Goal: Transaction & Acquisition: Book appointment/travel/reservation

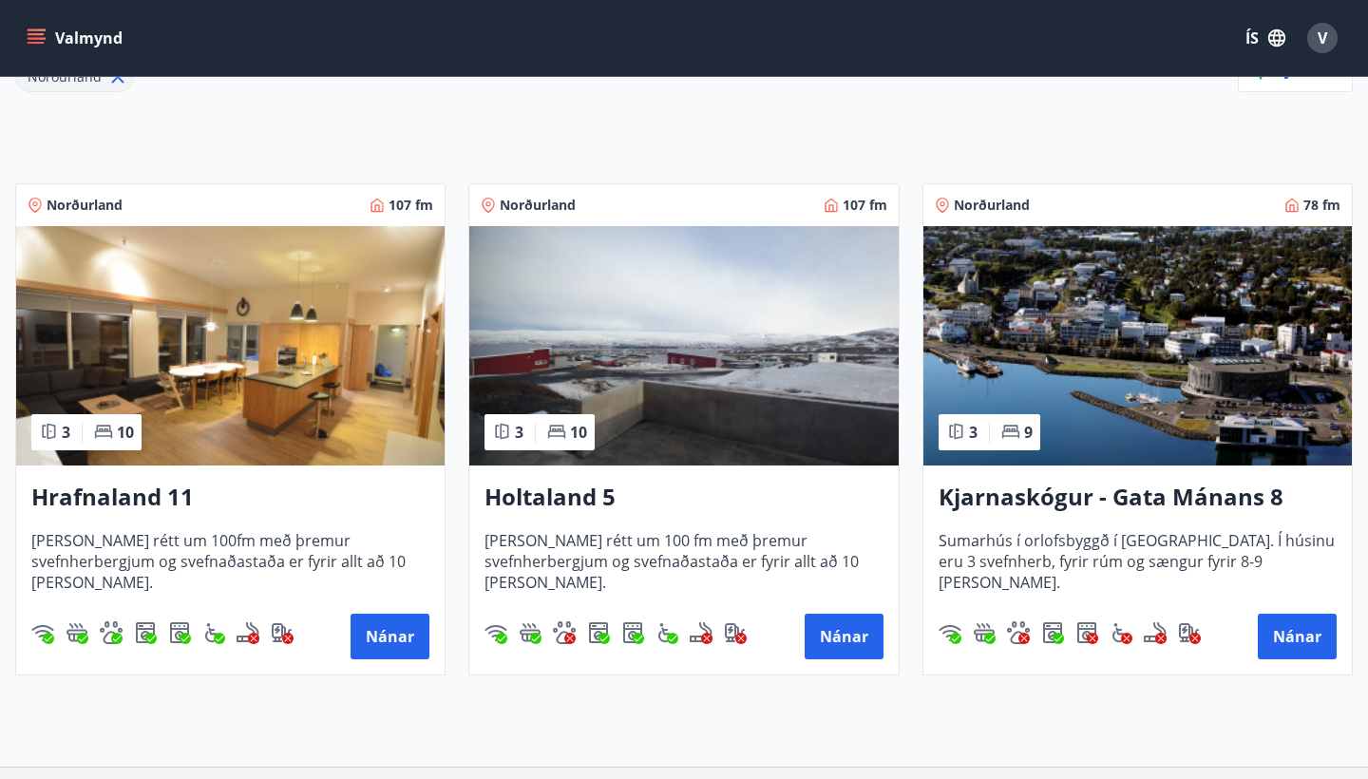
scroll to position [309, 0]
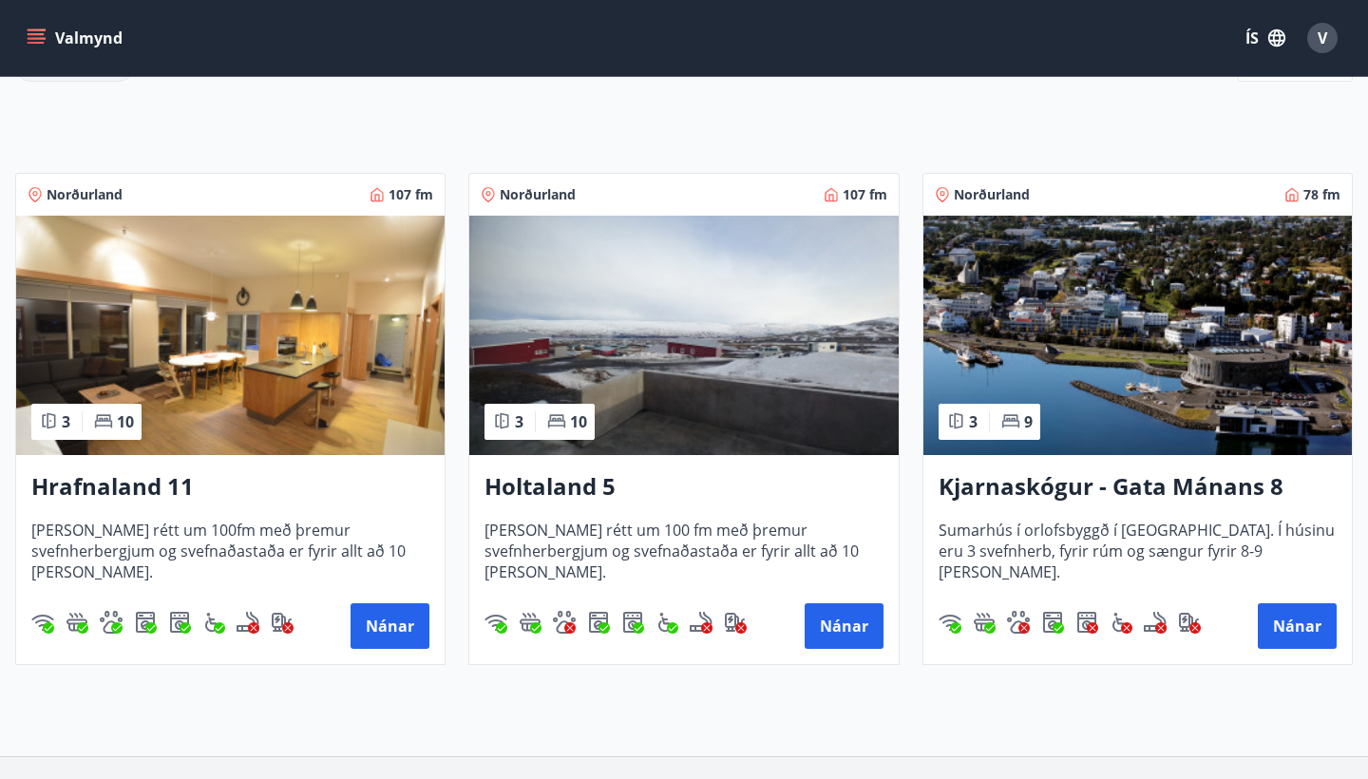
click at [211, 296] on img at bounding box center [230, 335] width 428 height 239
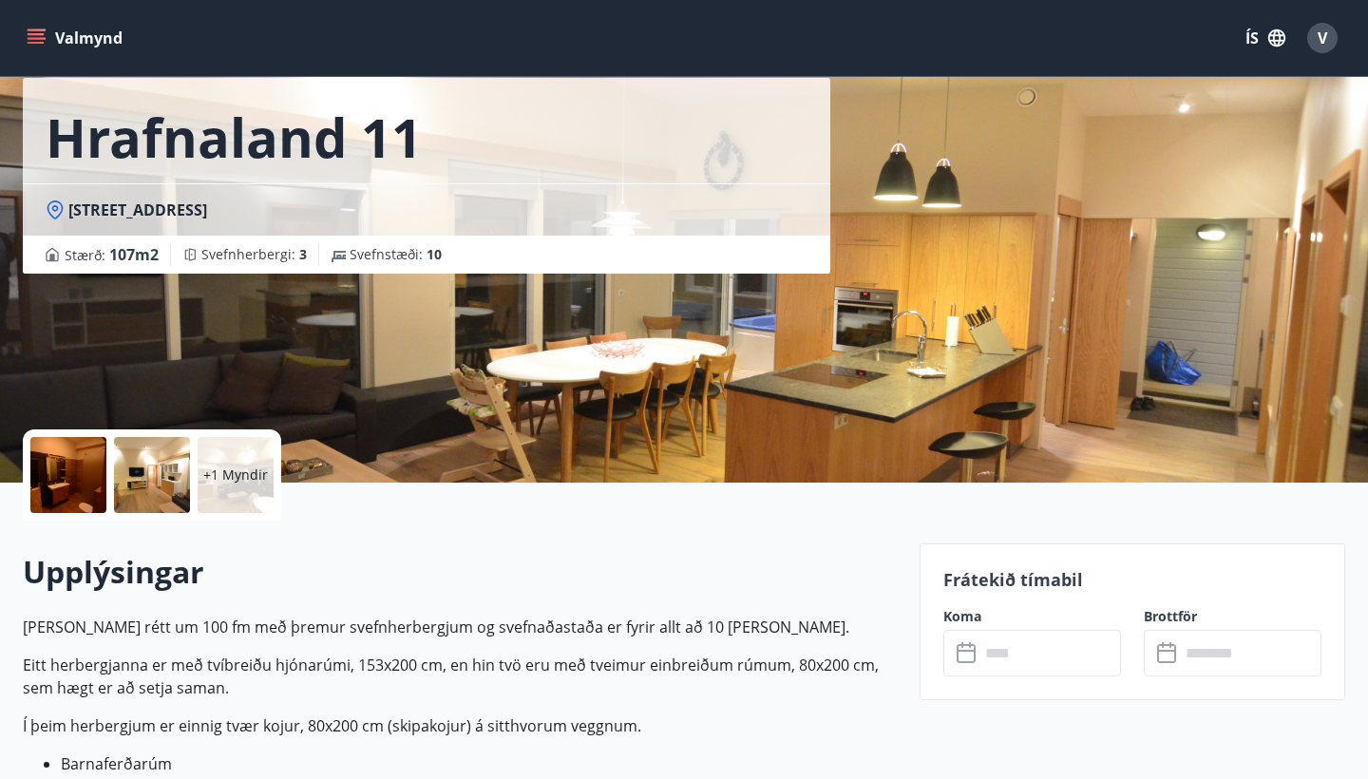
scroll to position [88, 0]
click at [163, 470] on div at bounding box center [152, 474] width 76 height 76
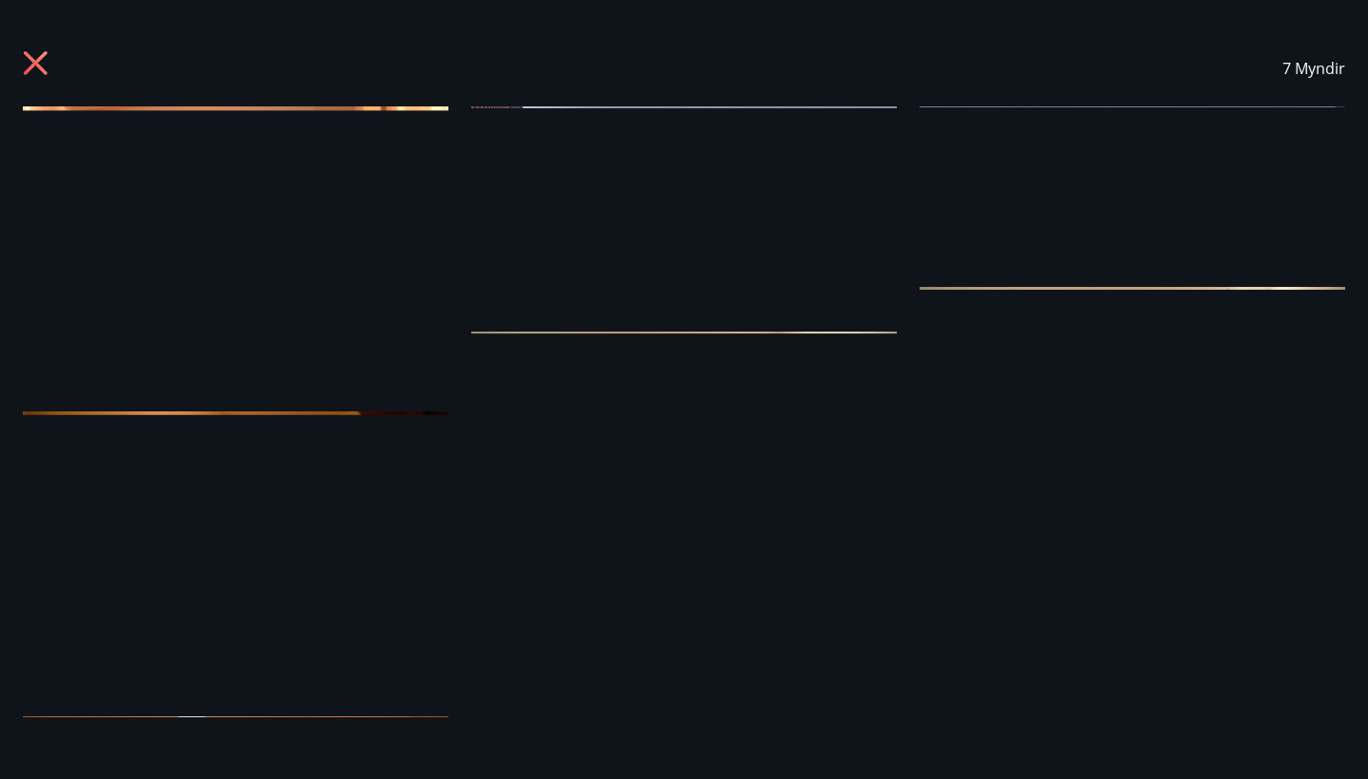
scroll to position [0, 0]
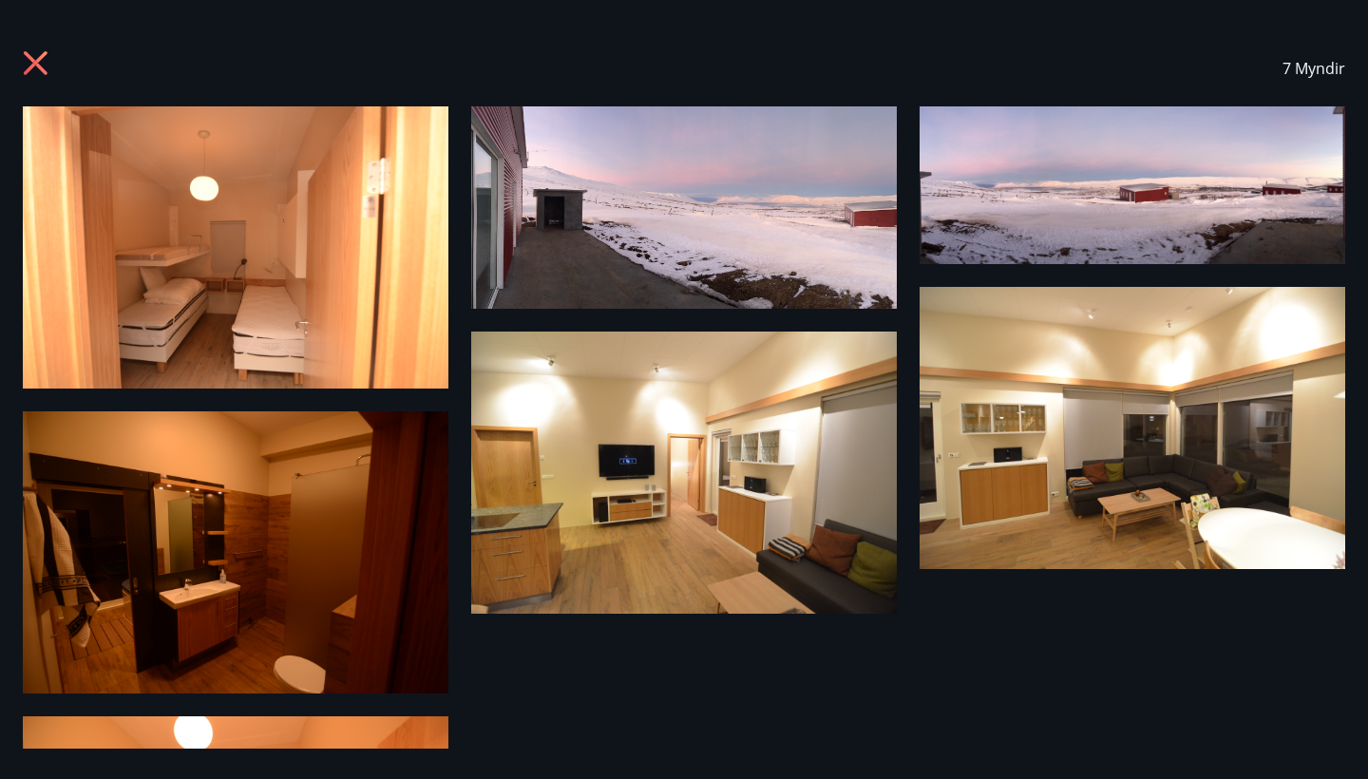
click at [36, 60] on icon at bounding box center [38, 65] width 30 height 30
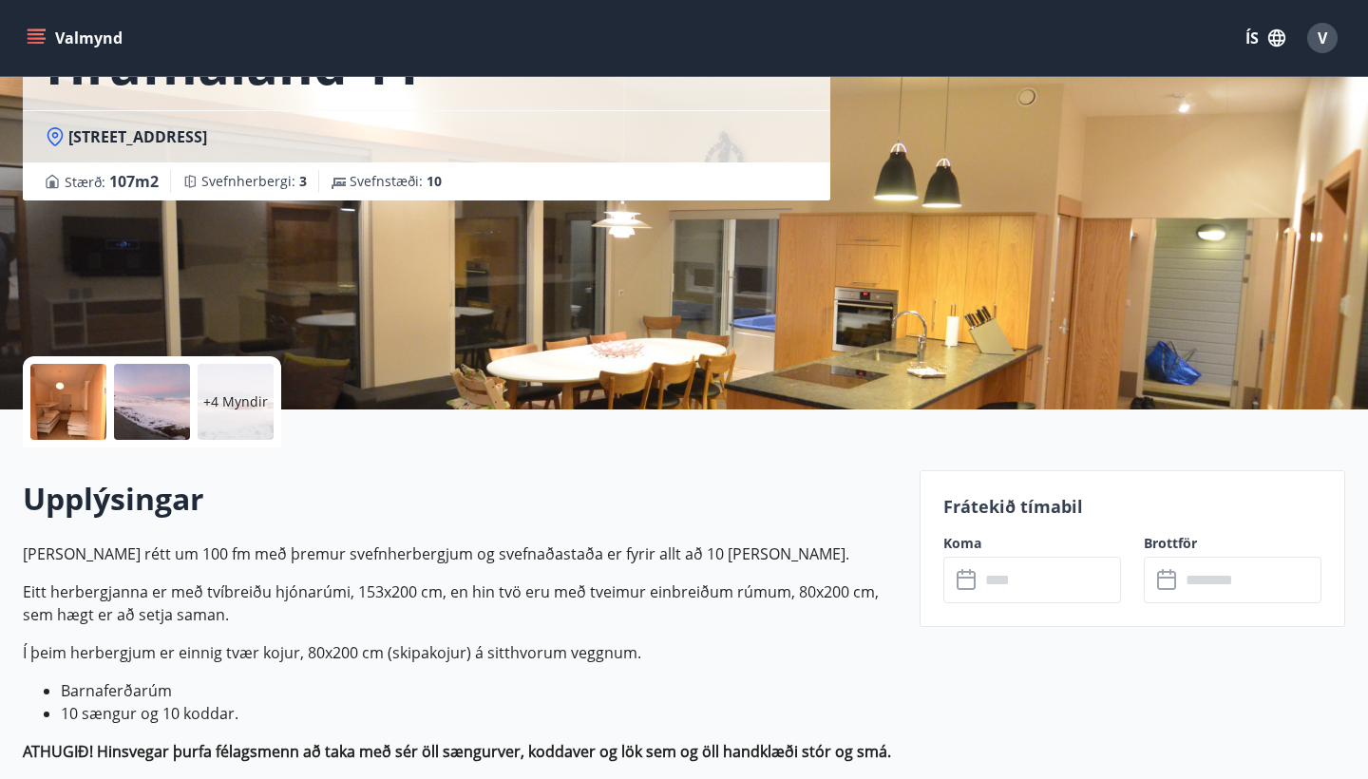
scroll to position [93, 0]
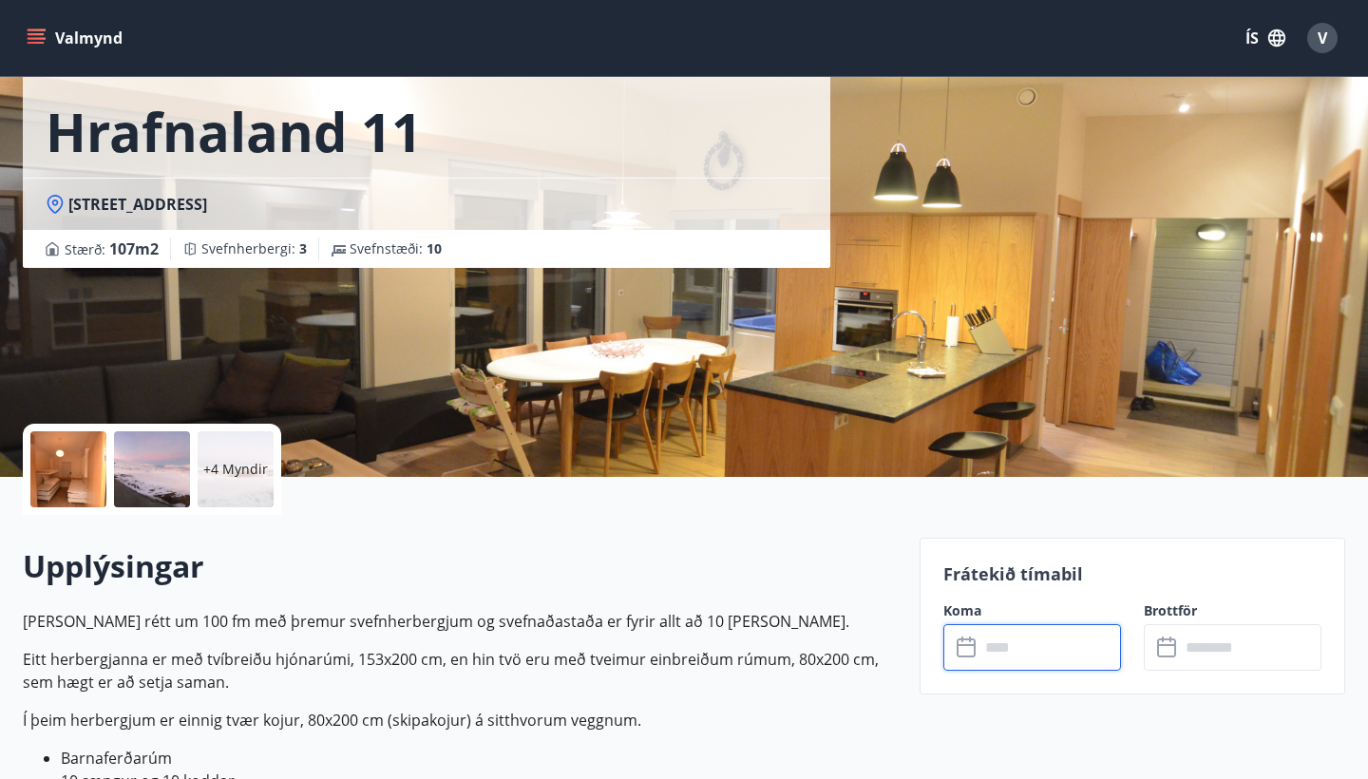
click at [1023, 646] on input "text" at bounding box center [1050, 647] width 142 height 47
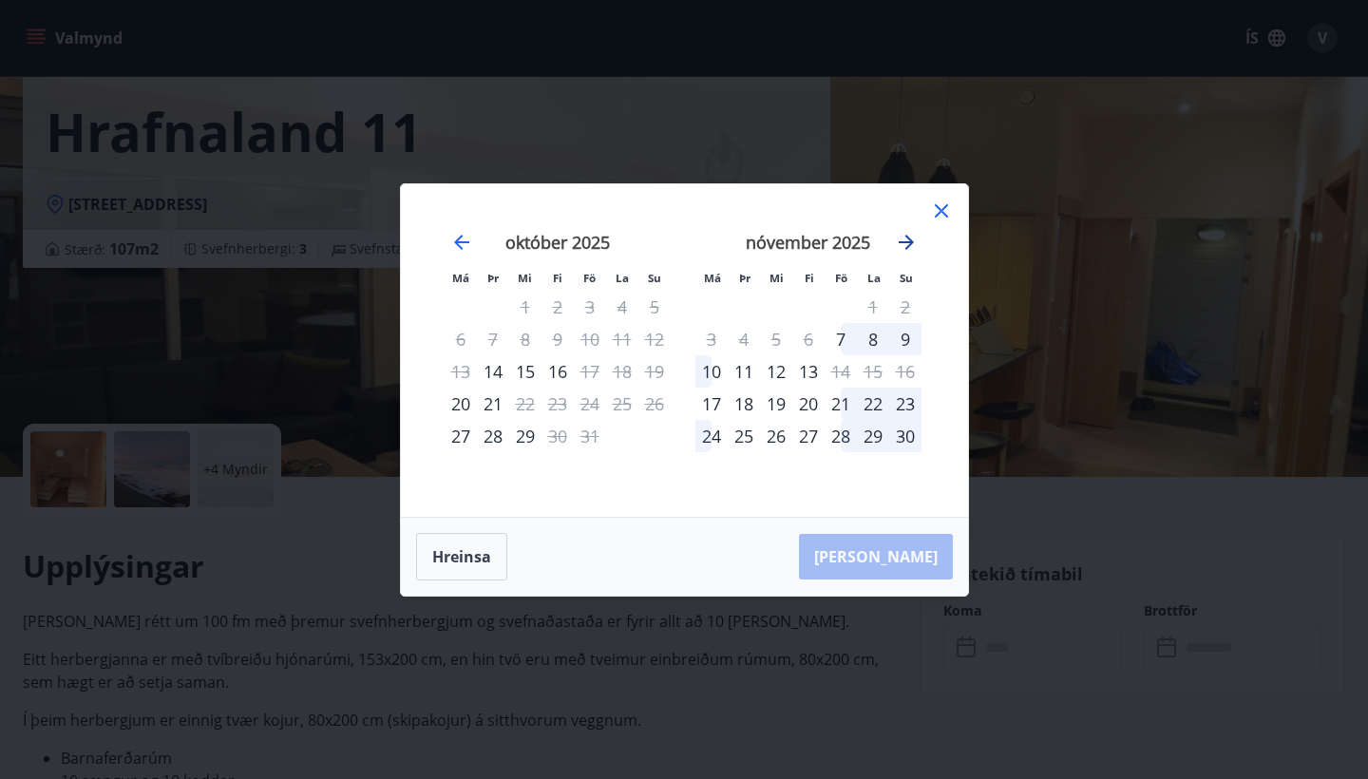
click at [906, 249] on icon "Move forward to switch to the next month." at bounding box center [906, 242] width 15 height 15
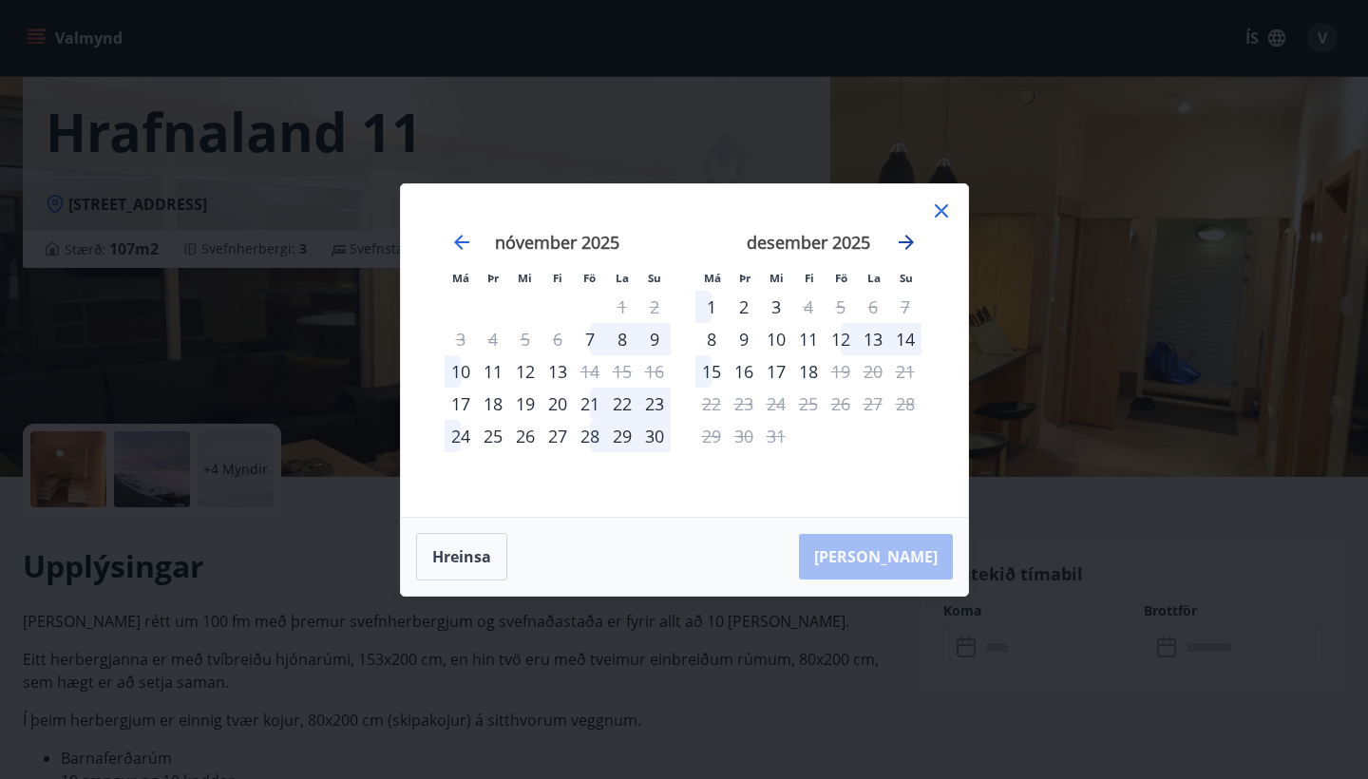
click at [906, 243] on icon "Move forward to switch to the next month." at bounding box center [906, 242] width 23 height 23
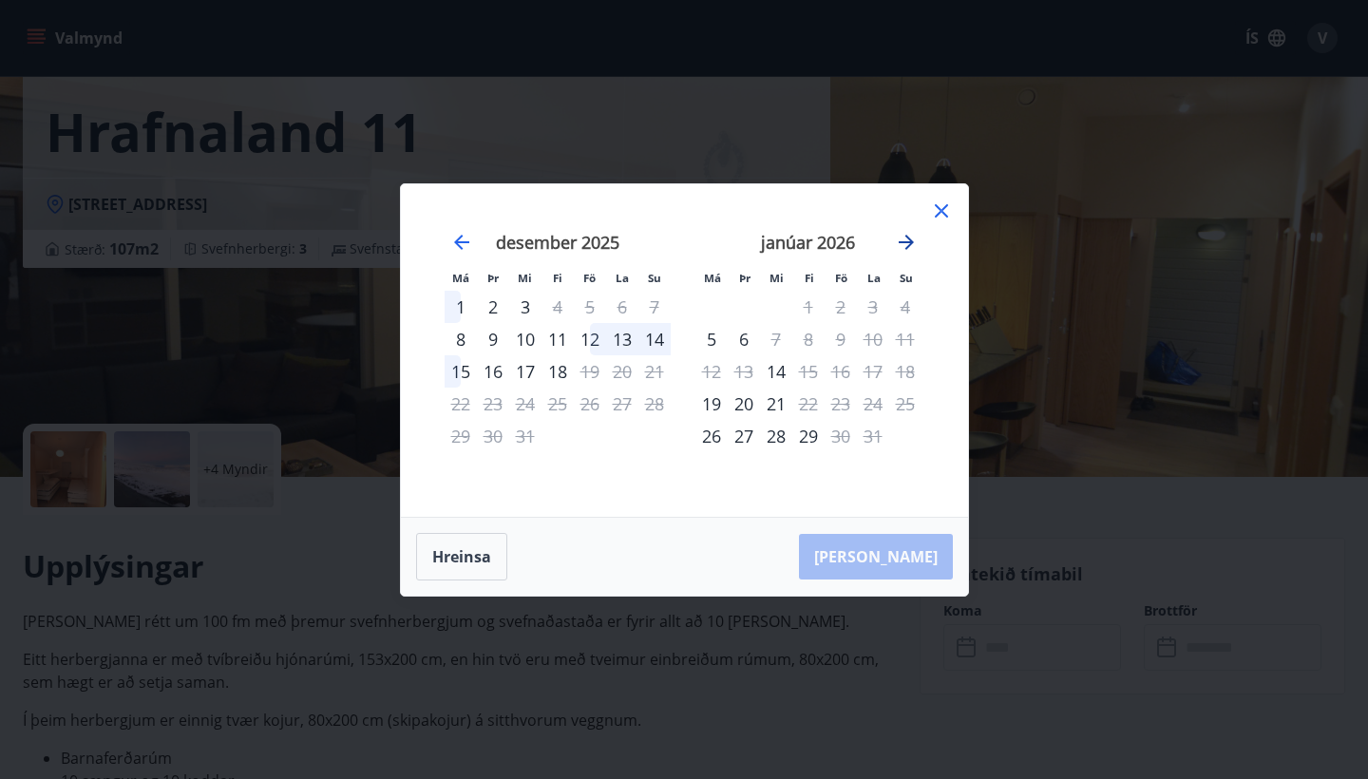
click at [906, 243] on icon "Move forward to switch to the next month." at bounding box center [906, 242] width 23 height 23
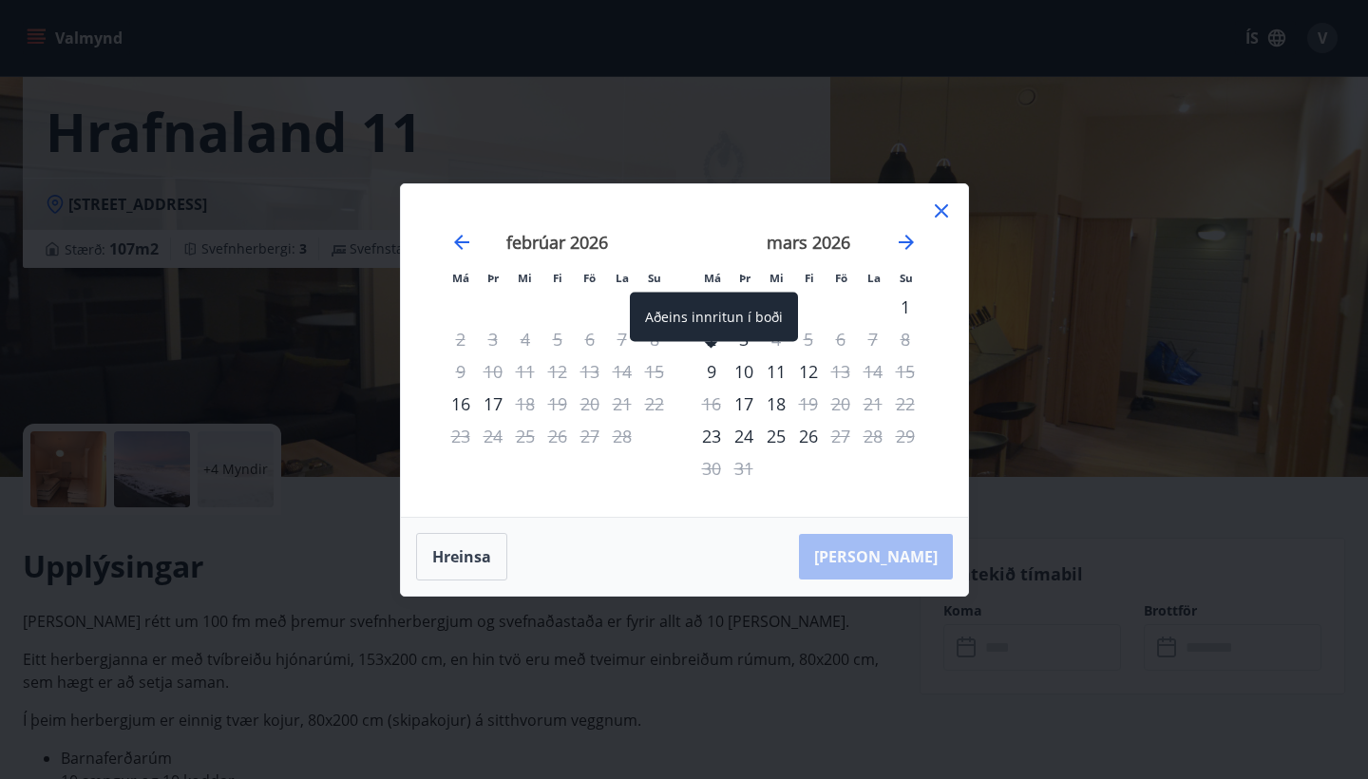
click at [710, 370] on div "9" at bounding box center [711, 371] width 32 height 32
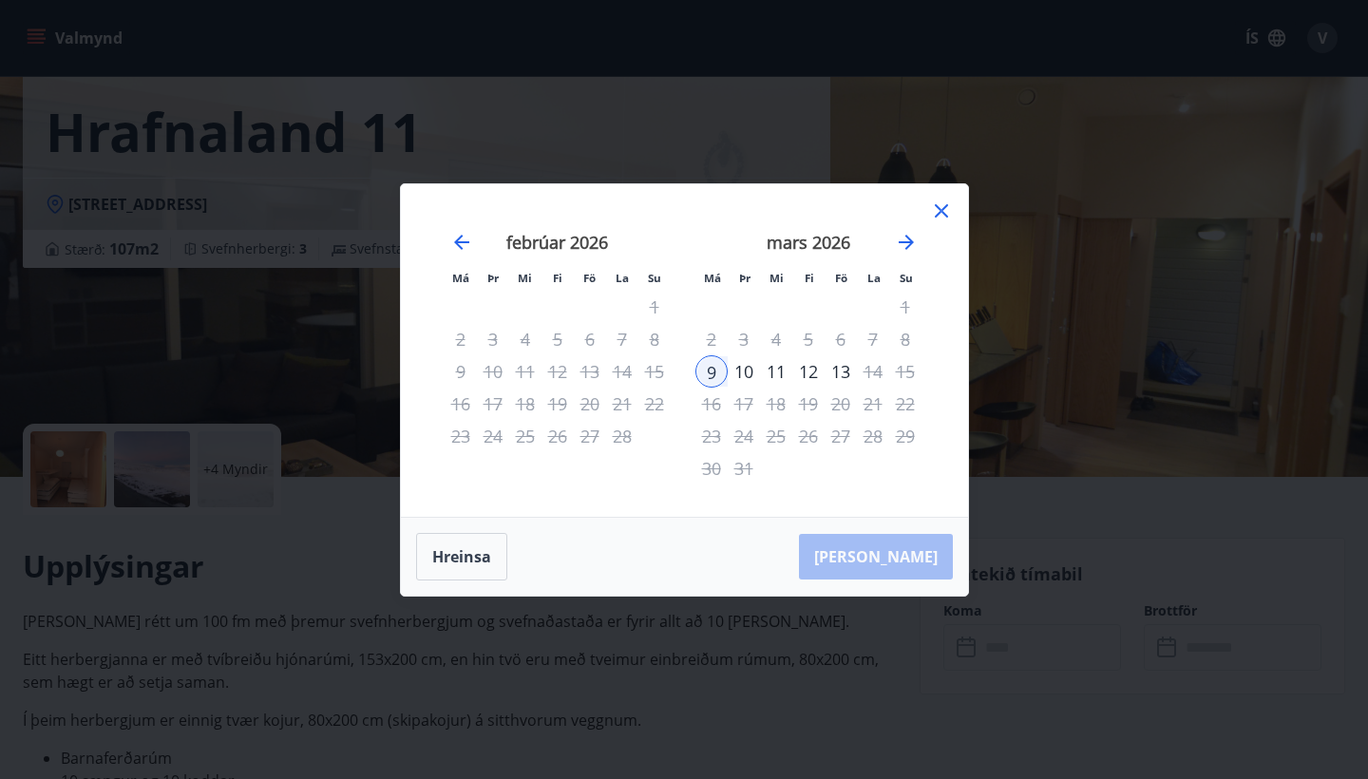
click at [808, 372] on div "12" at bounding box center [808, 371] width 32 height 32
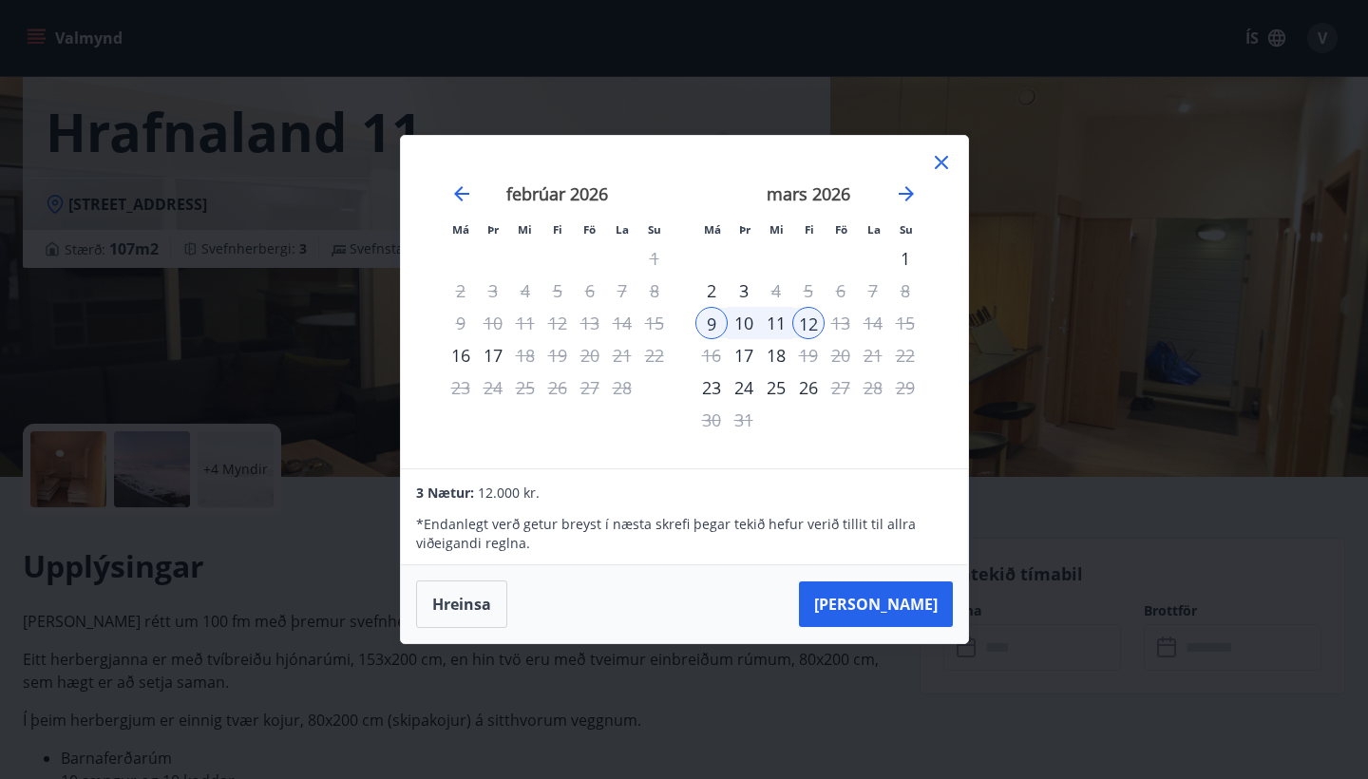
click at [806, 320] on div "12" at bounding box center [808, 323] width 32 height 32
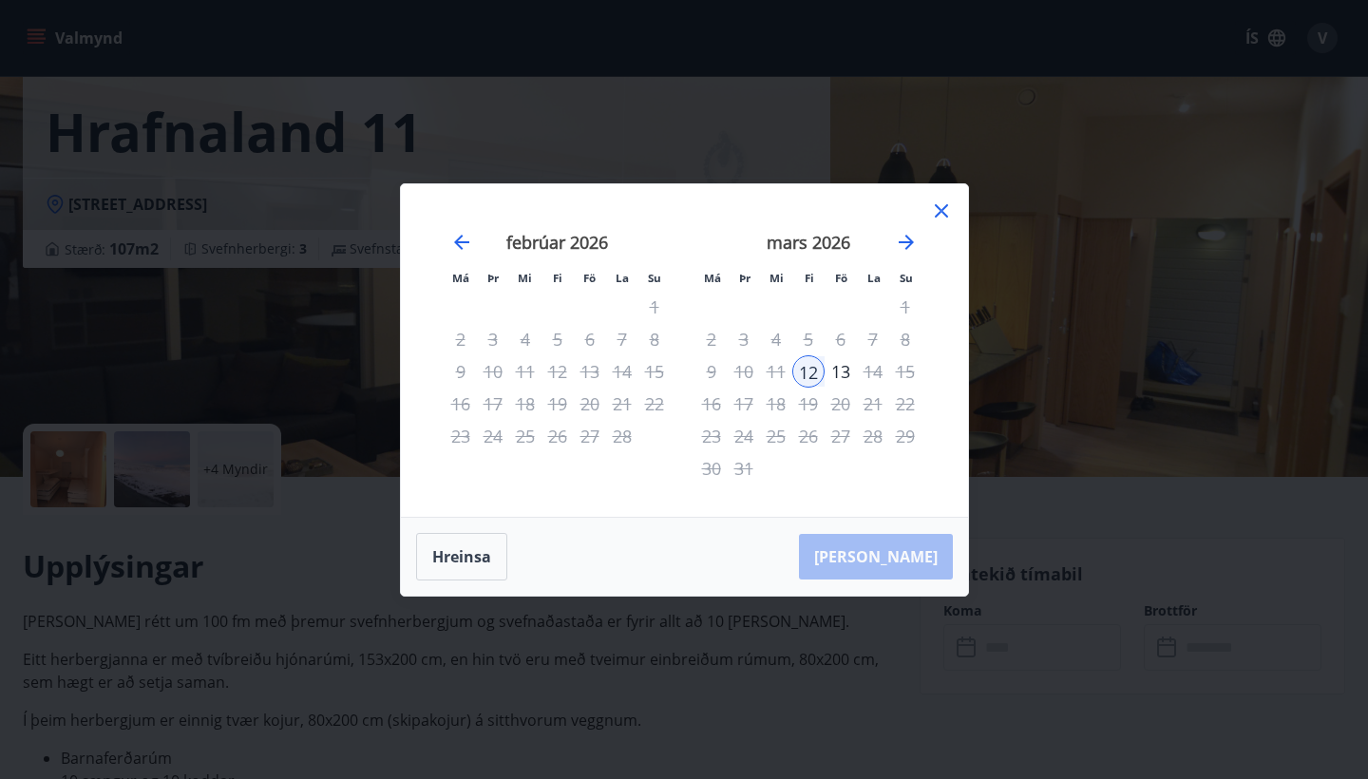
click at [711, 369] on div "9" at bounding box center [711, 371] width 32 height 32
click at [806, 370] on div "12" at bounding box center [808, 371] width 32 height 32
click at [471, 556] on button "Hreinsa" at bounding box center [461, 556] width 91 height 47
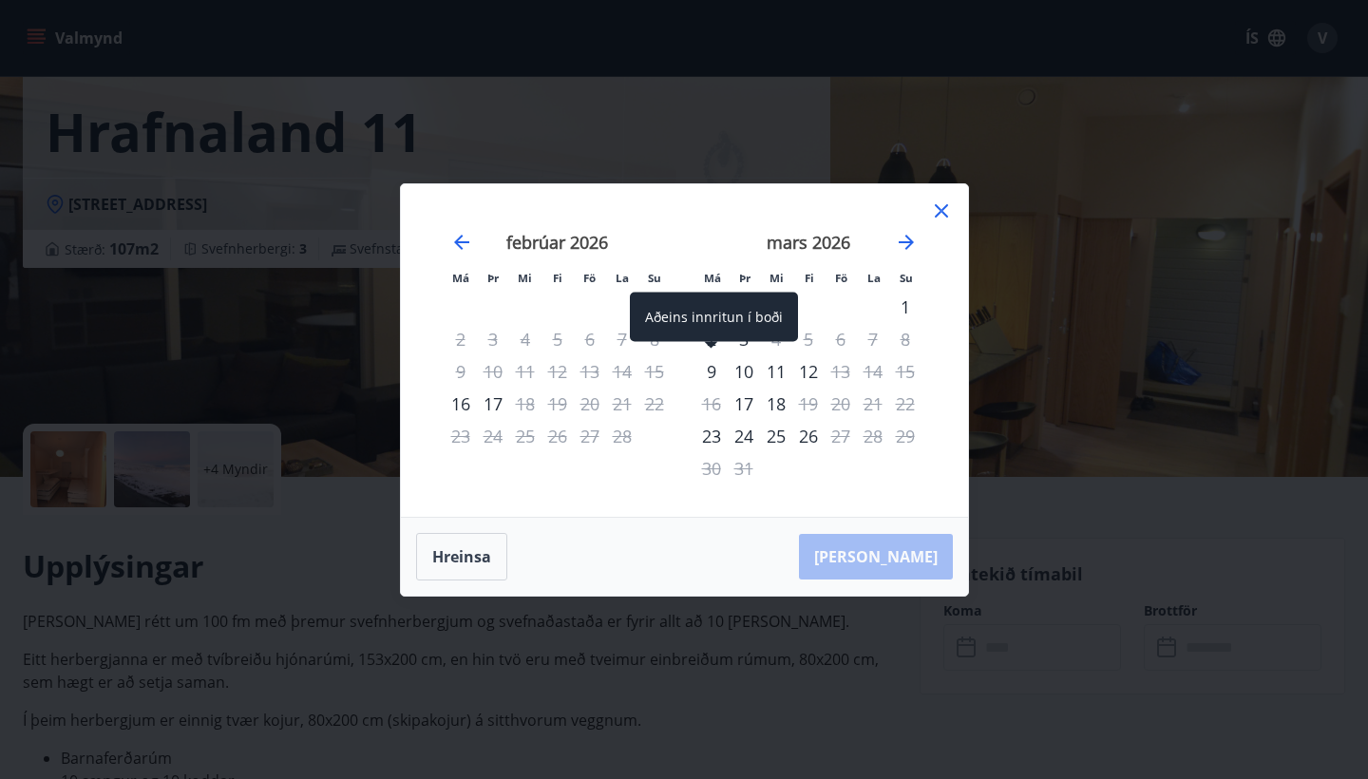
click at [712, 368] on div "9" at bounding box center [711, 371] width 32 height 32
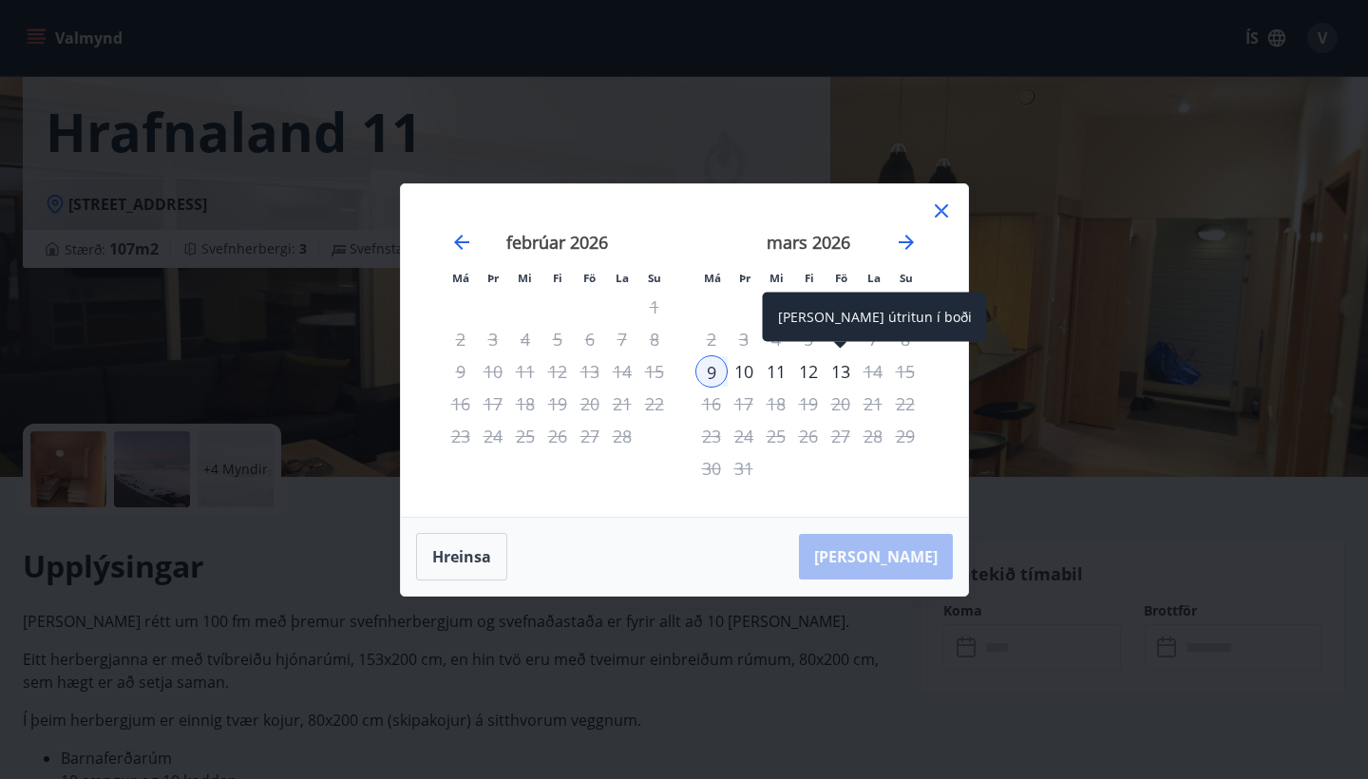
click at [844, 375] on div "13" at bounding box center [841, 371] width 32 height 32
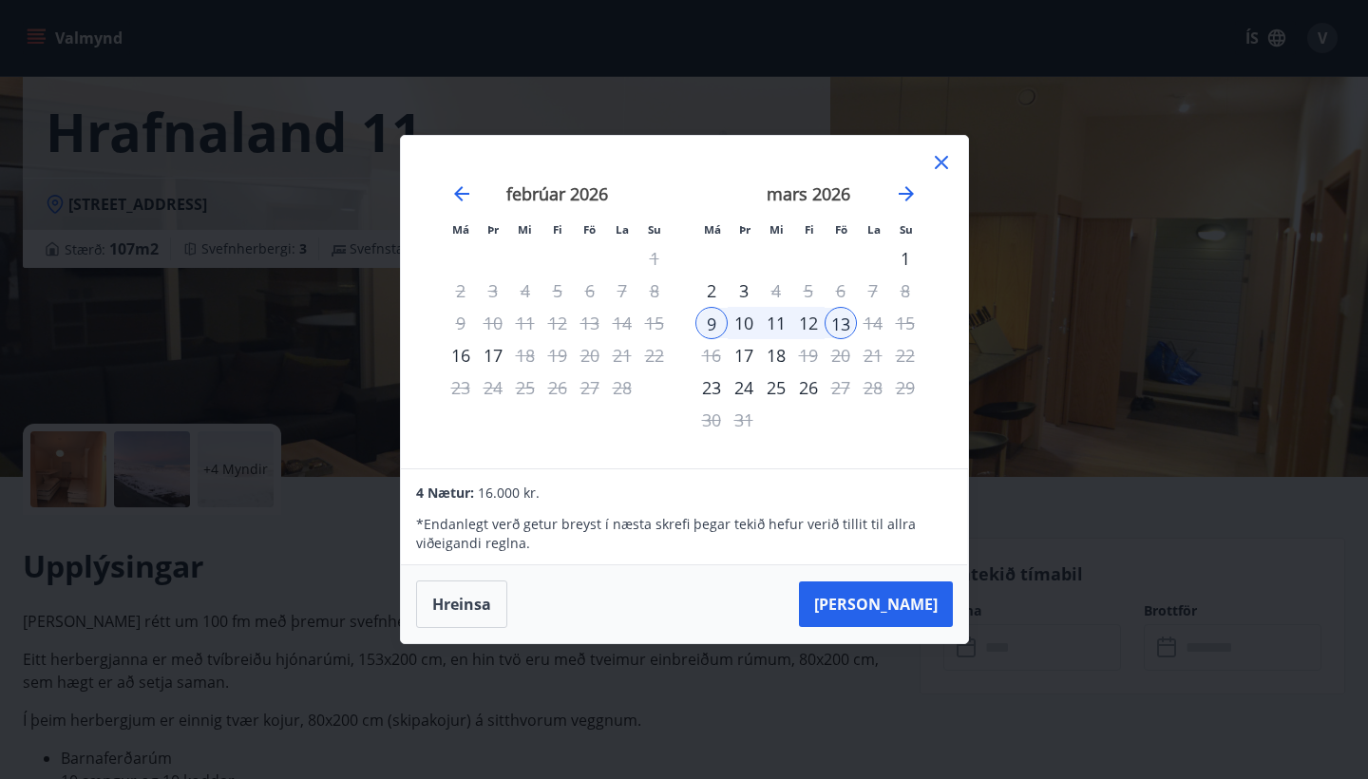
click at [943, 168] on icon at bounding box center [941, 162] width 23 height 23
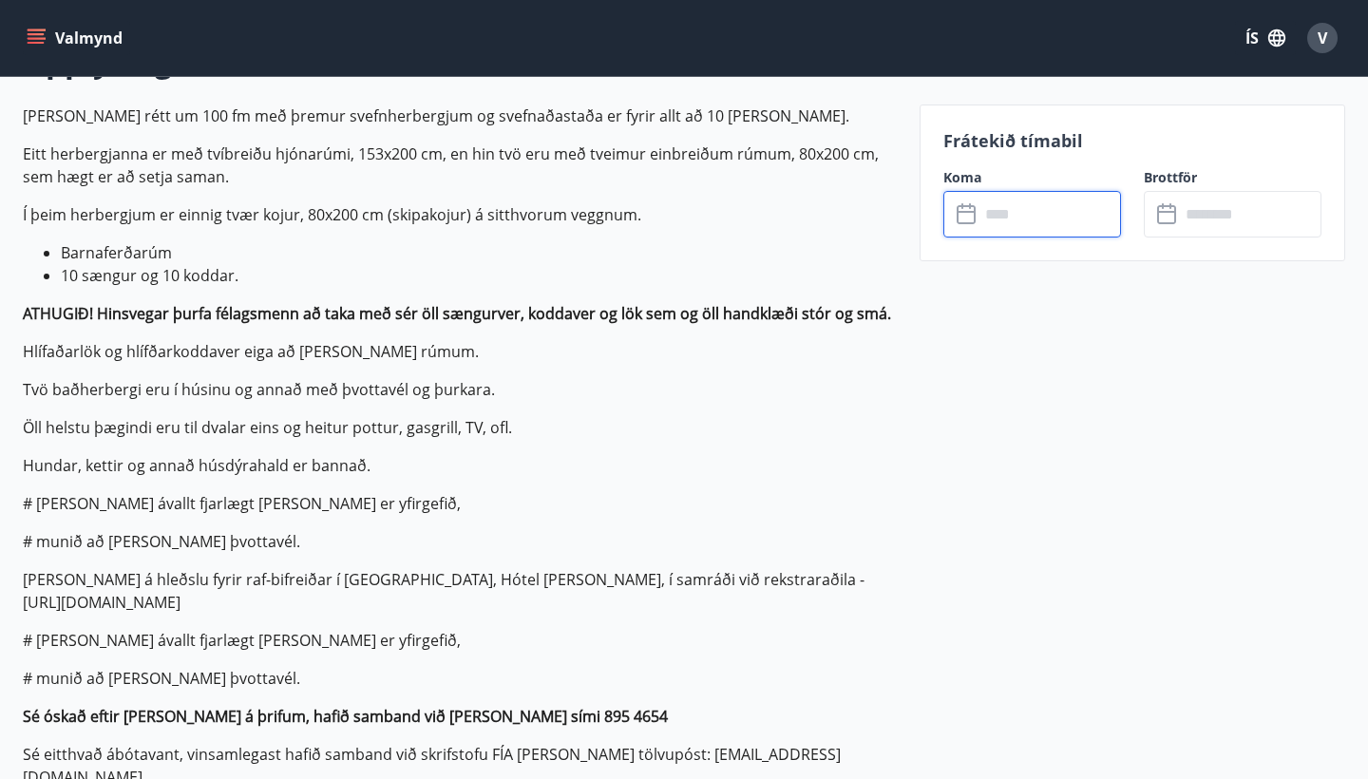
scroll to position [601, 0]
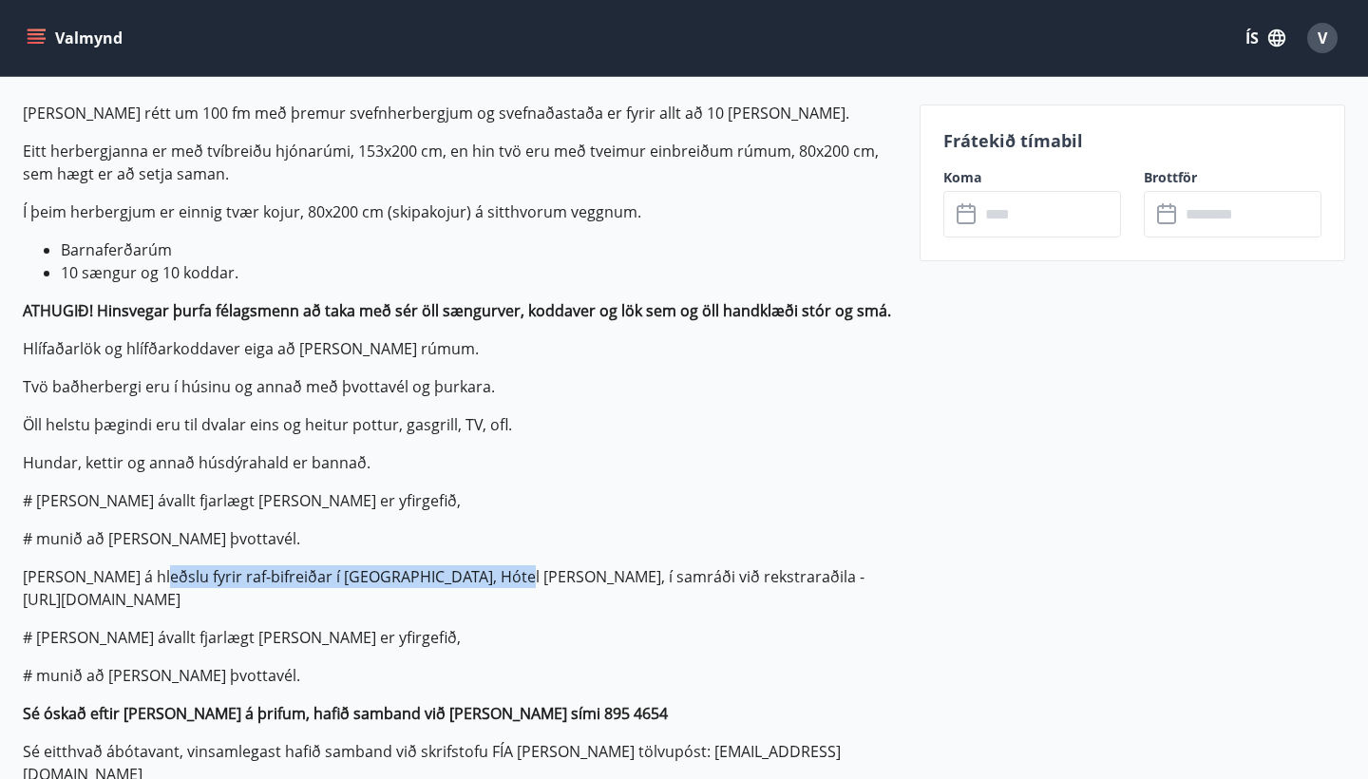
drag, startPoint x: 487, startPoint y: 601, endPoint x: 118, endPoint y: 602, distance: 369.5
click at [118, 602] on p "[PERSON_NAME] á hleðslu fyrir raf-bifreiðar í [GEOGRAPHIC_DATA], Hótel [PERSON_…" at bounding box center [460, 588] width 874 height 46
click at [278, 651] on p "[PERSON_NAME] rétt um 100 fm með þremur svefnherbergjum og svefnaðastaða er fyr…" at bounding box center [460, 463] width 874 height 722
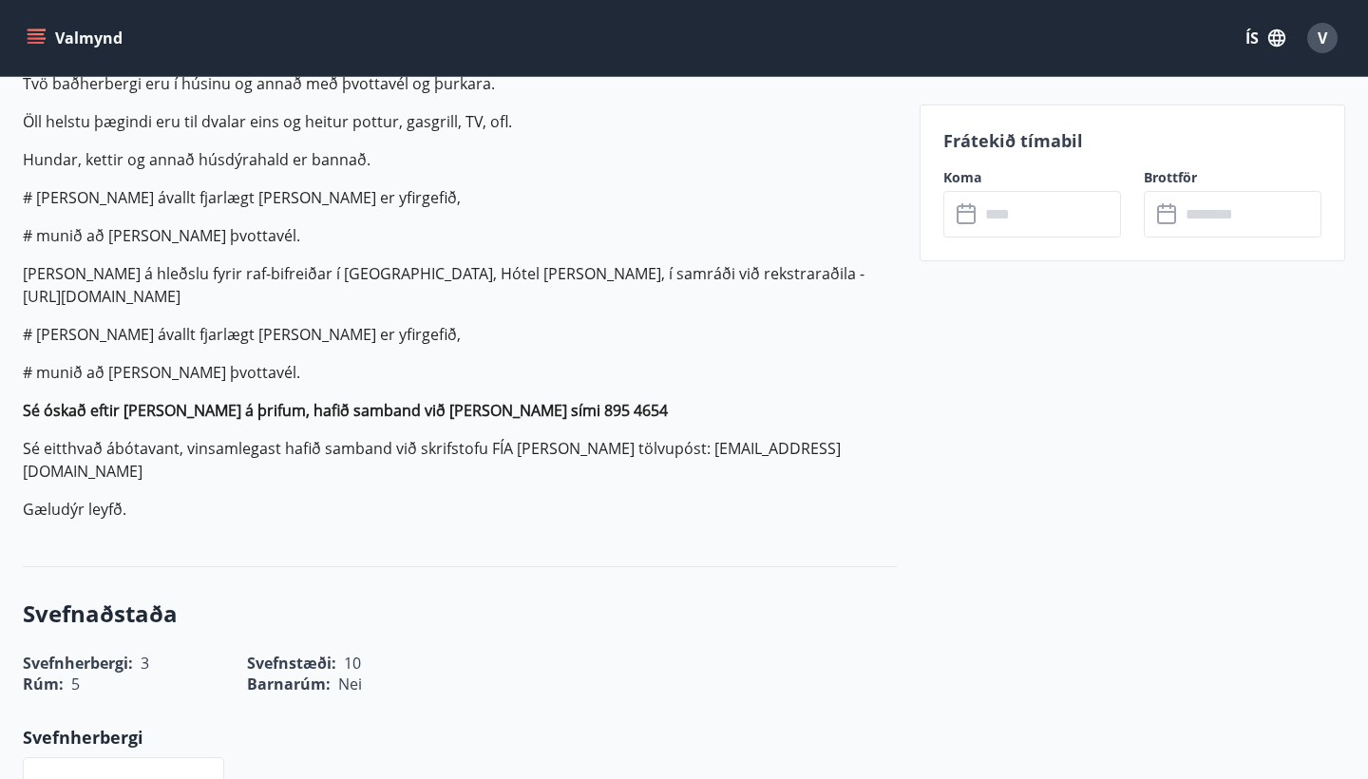
scroll to position [905, 0]
click at [1014, 214] on input "text" at bounding box center [1050, 214] width 142 height 47
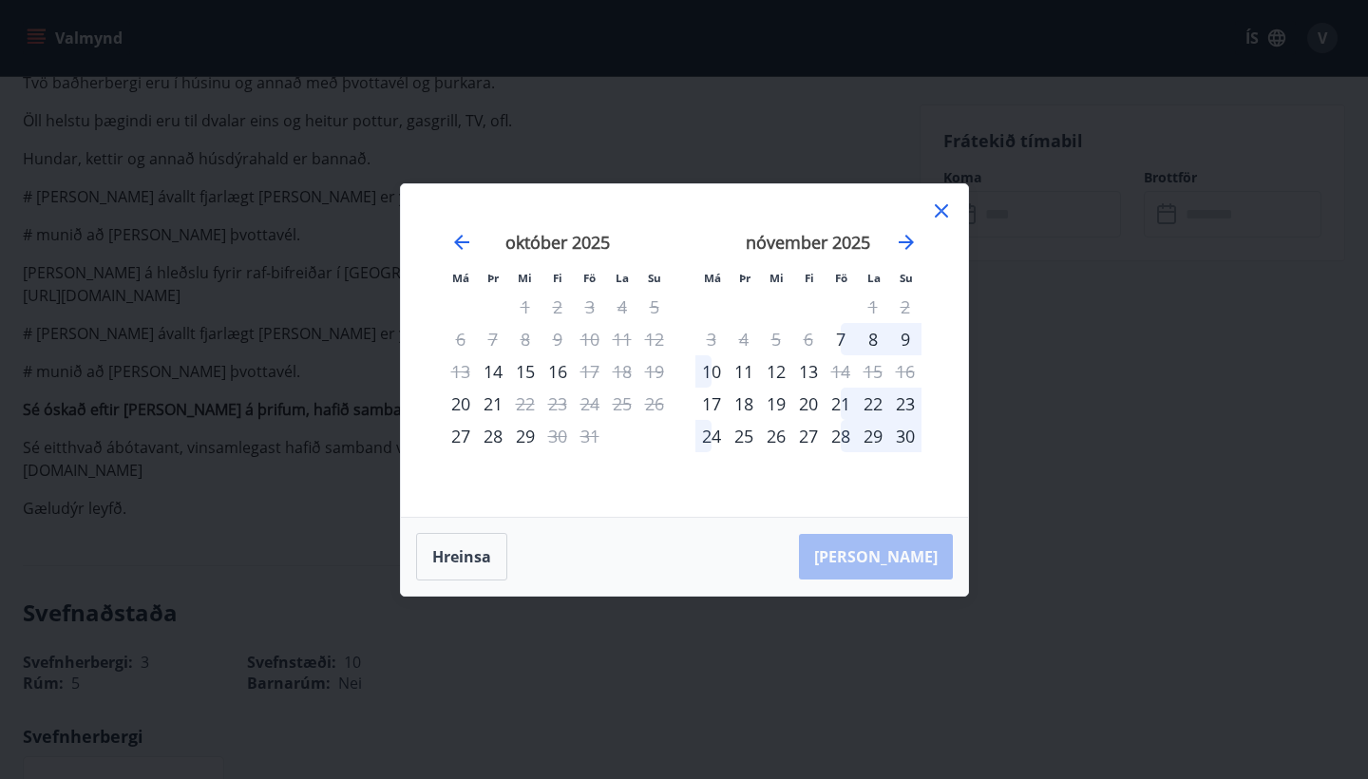
click at [940, 209] on icon at bounding box center [941, 210] width 13 height 13
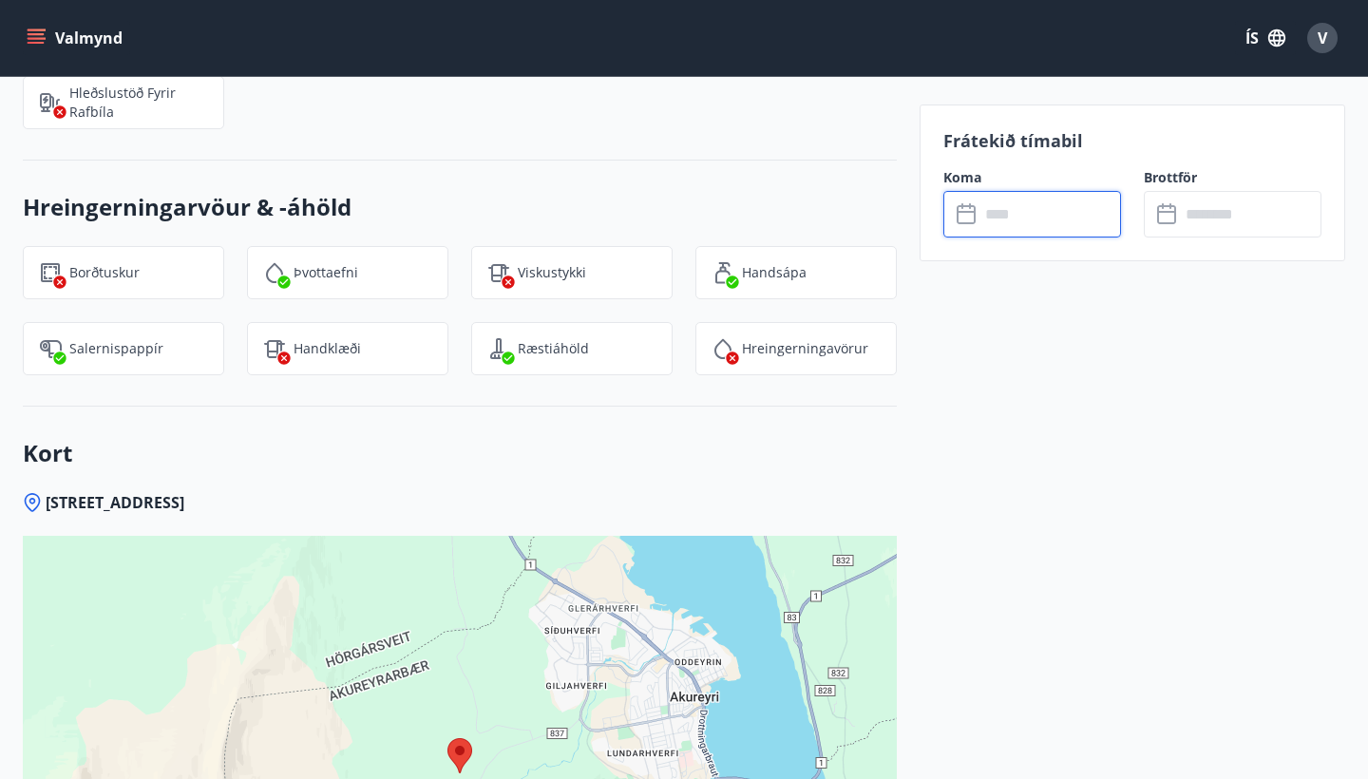
scroll to position [2770, 0]
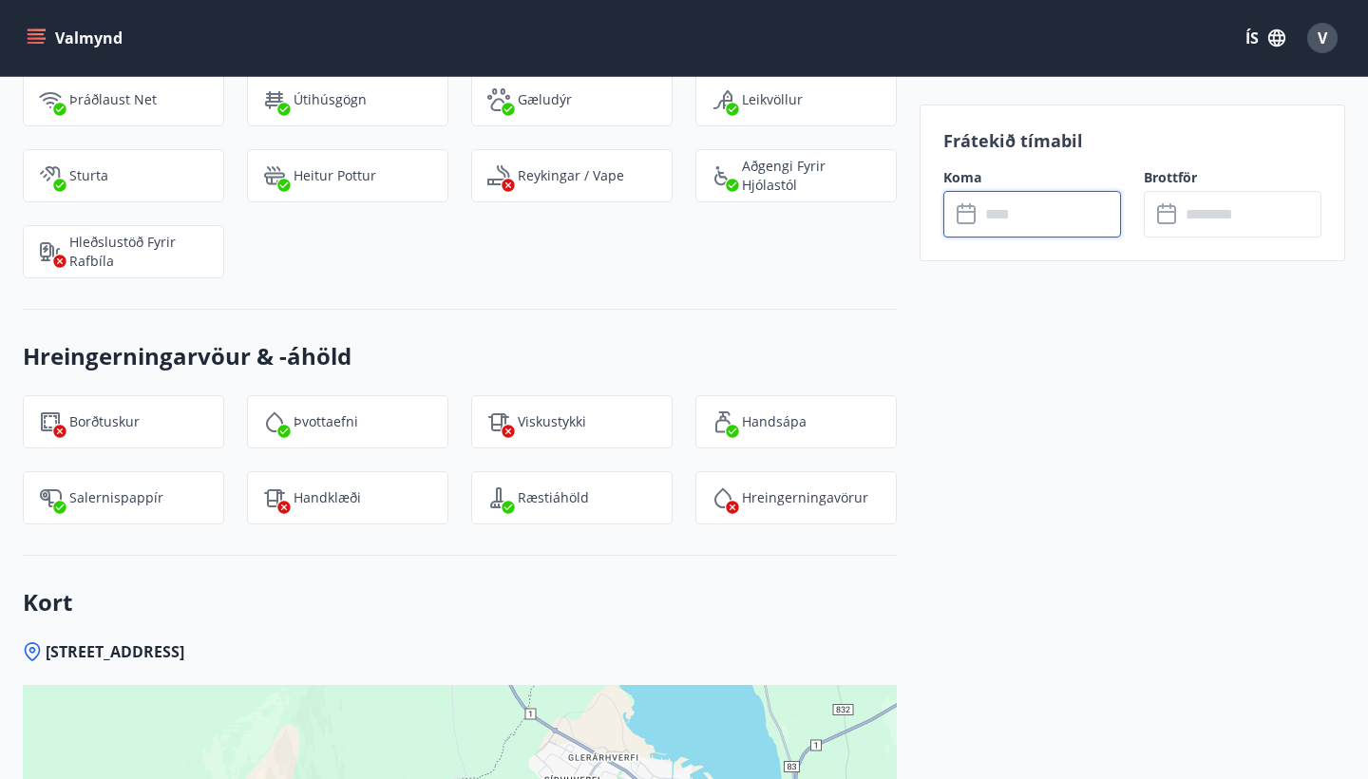
click at [1022, 199] on input "text" at bounding box center [1050, 214] width 142 height 47
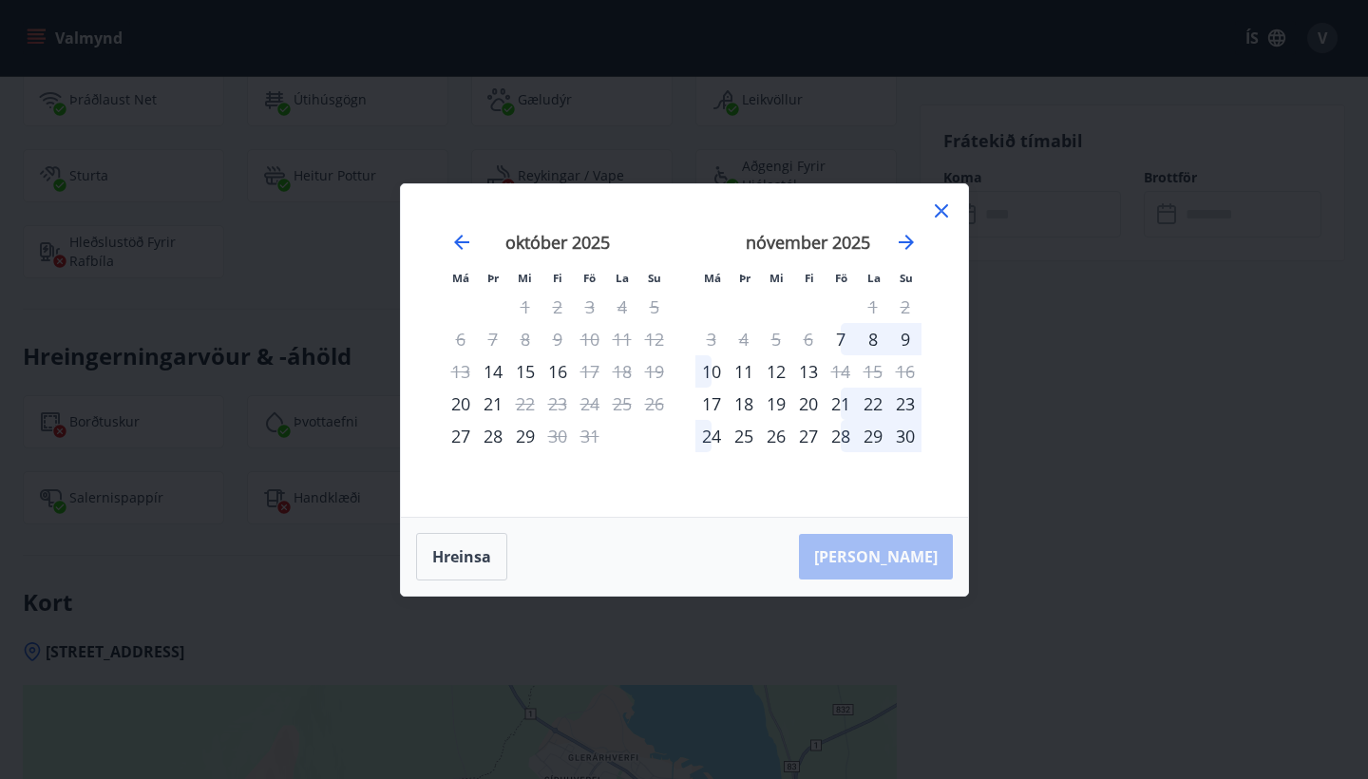
drag, startPoint x: 1012, startPoint y: 213, endPoint x: 863, endPoint y: 225, distance: 149.6
click at [1011, 213] on div "Má Þr Mi Fi Fö La Su Má Þr Mi Fi Fö La Su [DATE] 1 2 3 4 5 6 7 8 9 10 11 12 13 …" at bounding box center [684, 389] width 1368 height 779
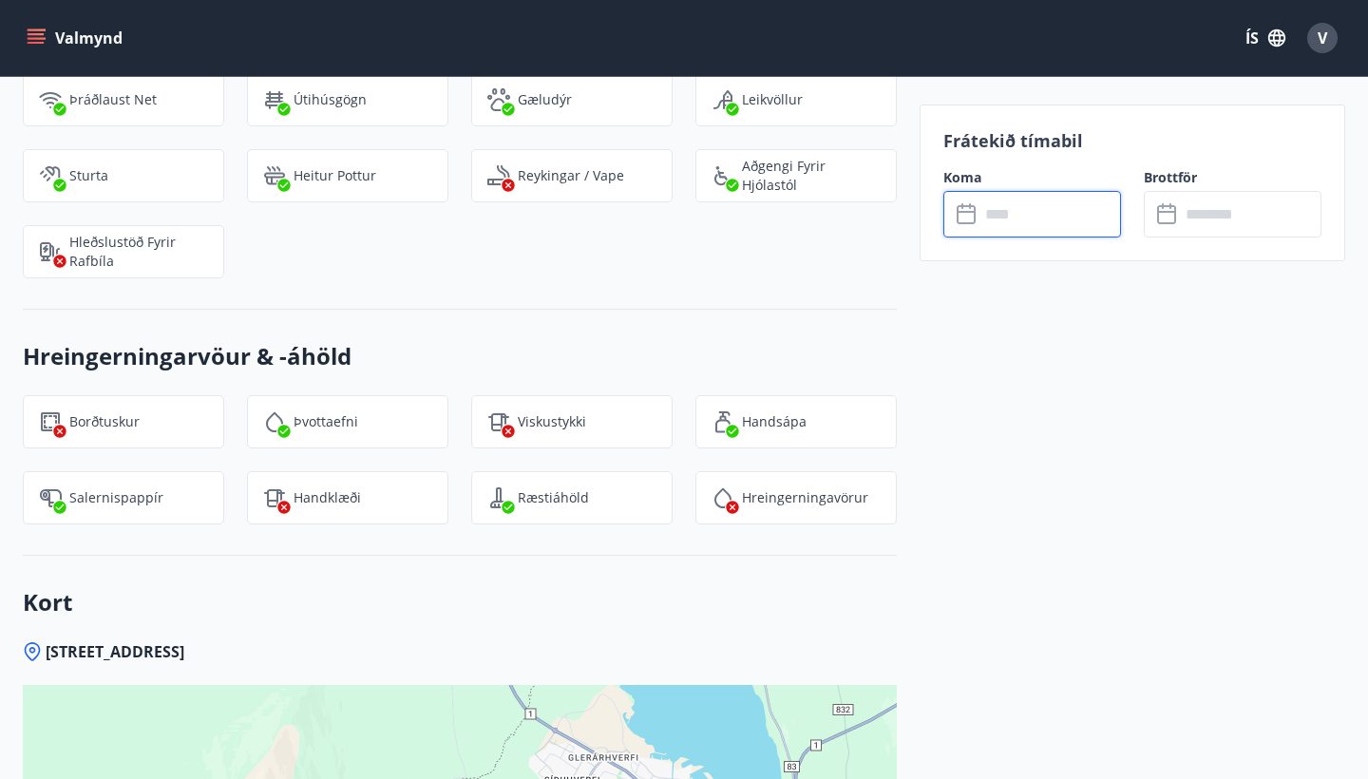
click at [1098, 219] on input "text" at bounding box center [1050, 214] width 142 height 47
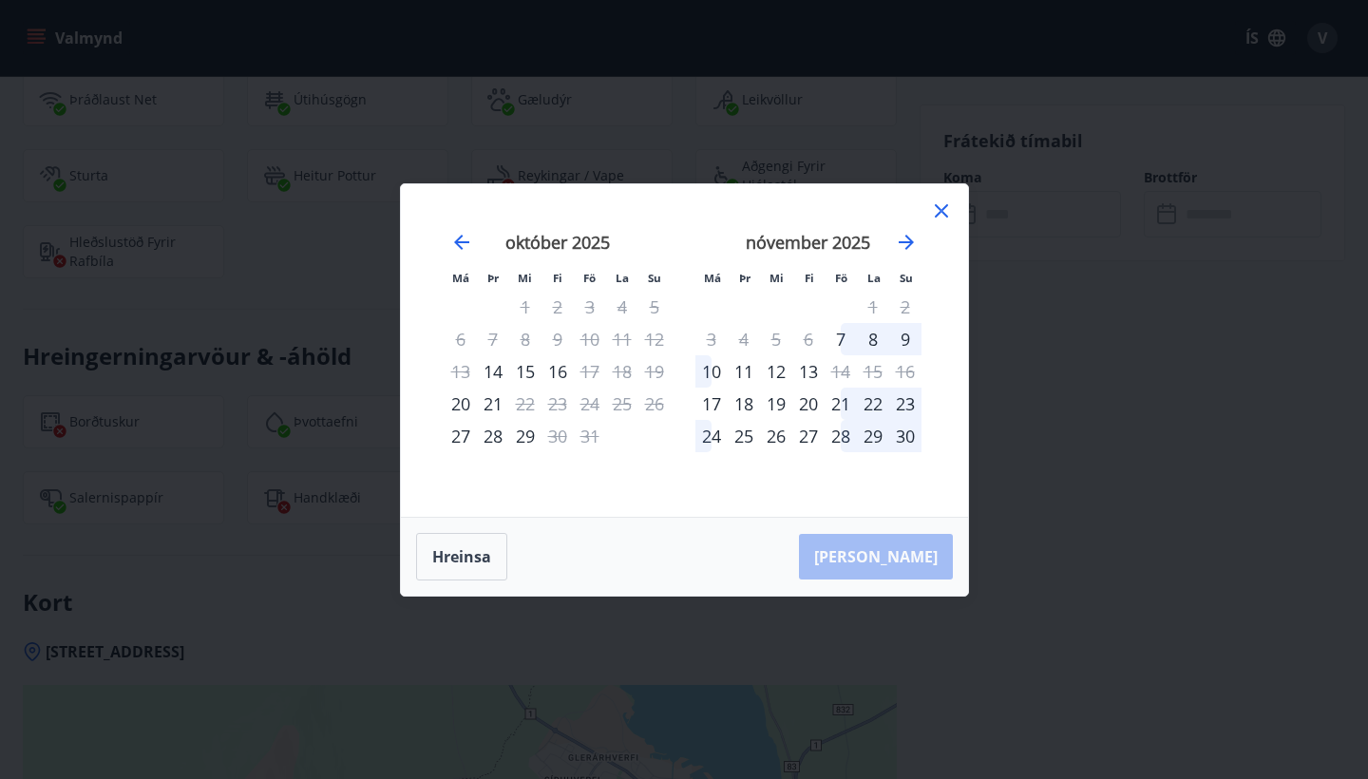
click at [940, 214] on icon at bounding box center [941, 210] width 23 height 23
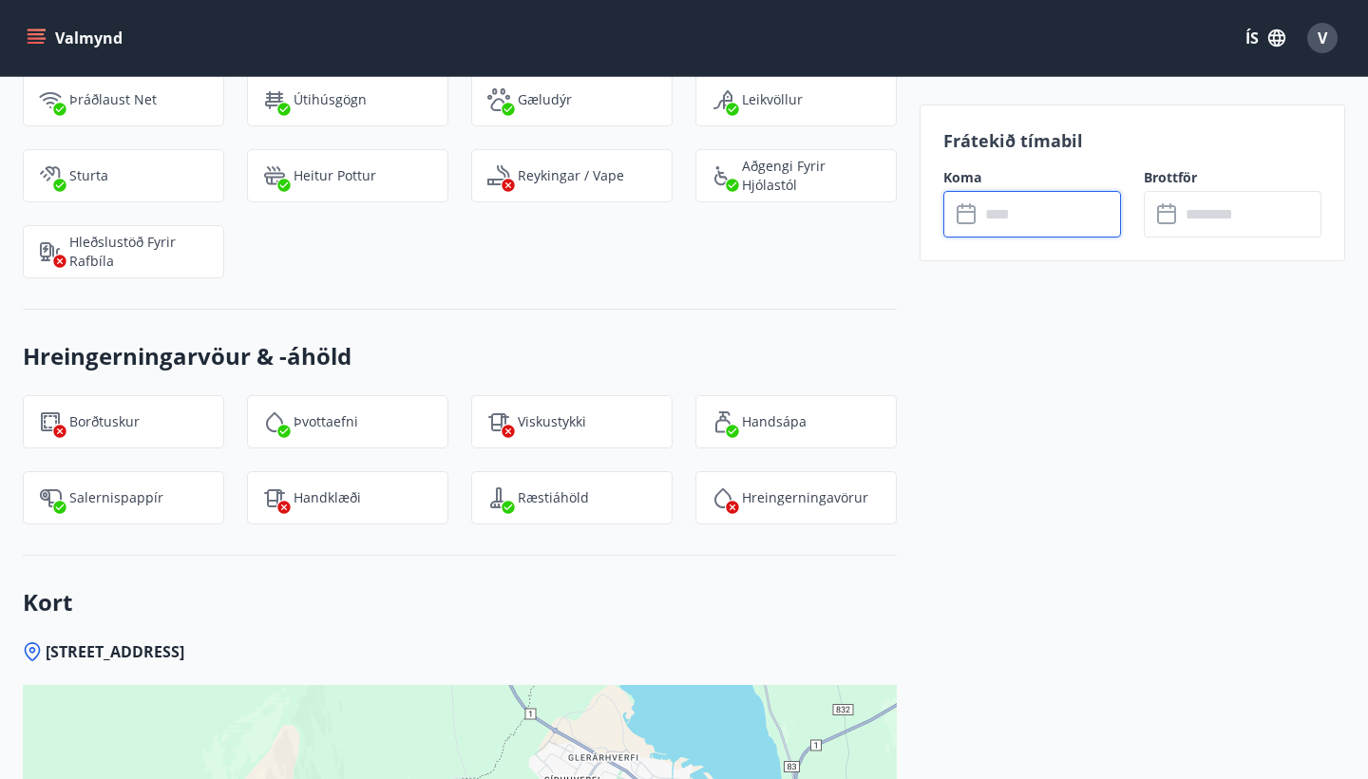
click at [974, 215] on icon at bounding box center [968, 214] width 23 height 23
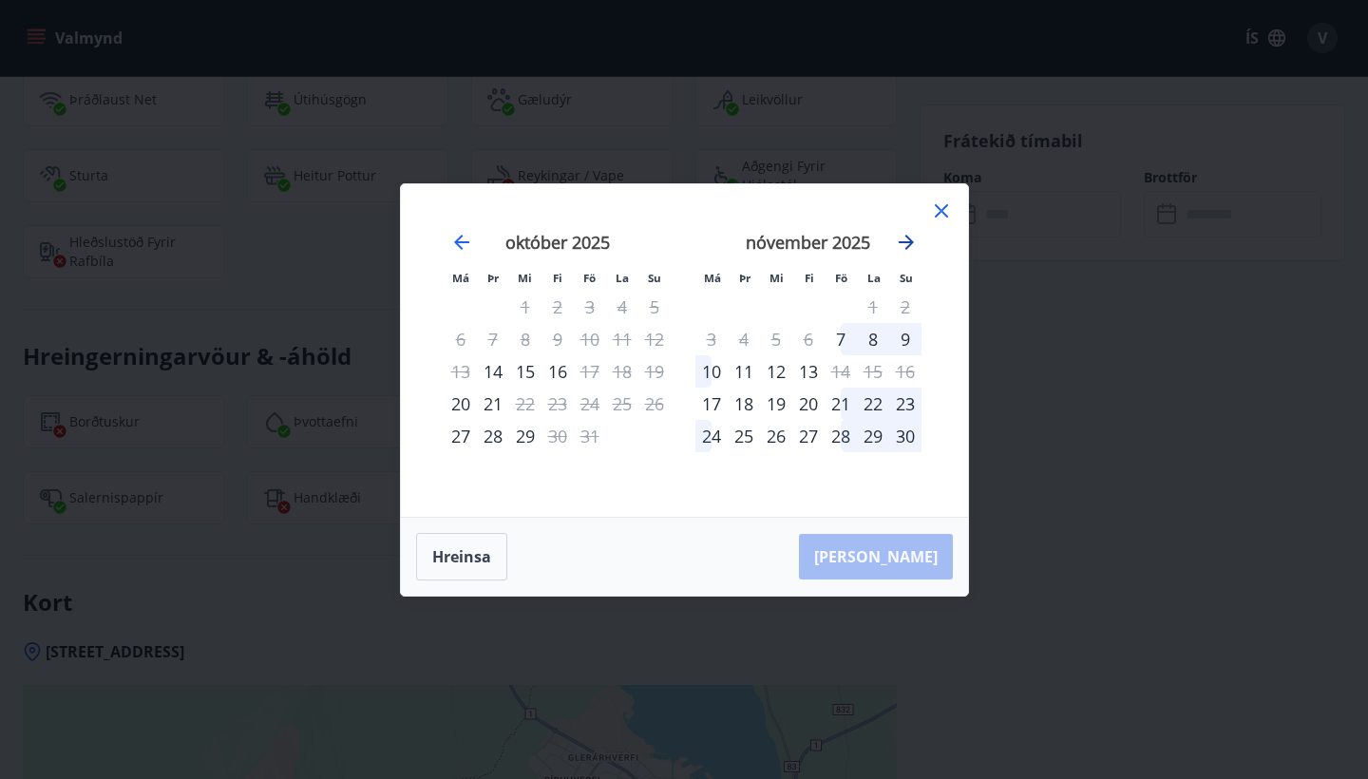
click at [912, 245] on icon "Move forward to switch to the next month." at bounding box center [906, 242] width 23 height 23
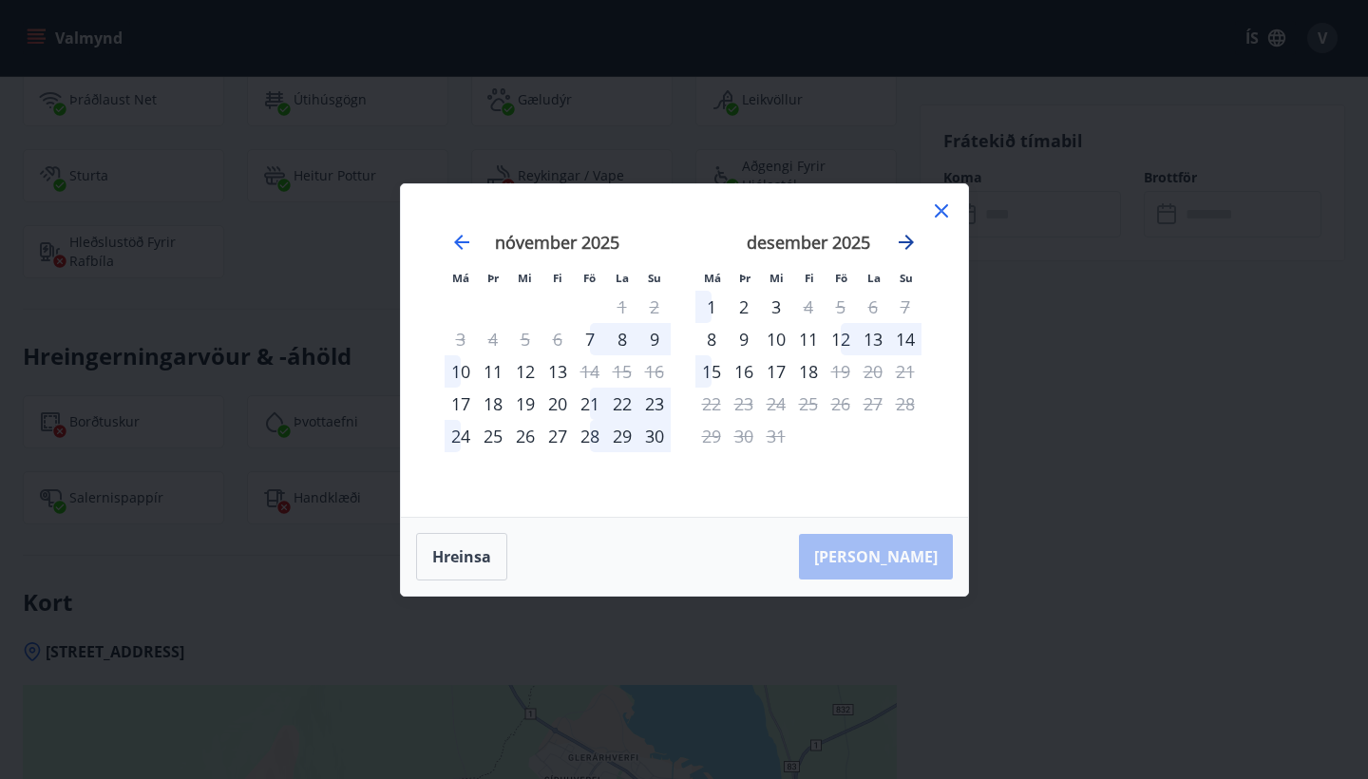
click at [912, 245] on icon "Move forward to switch to the next month." at bounding box center [906, 242] width 23 height 23
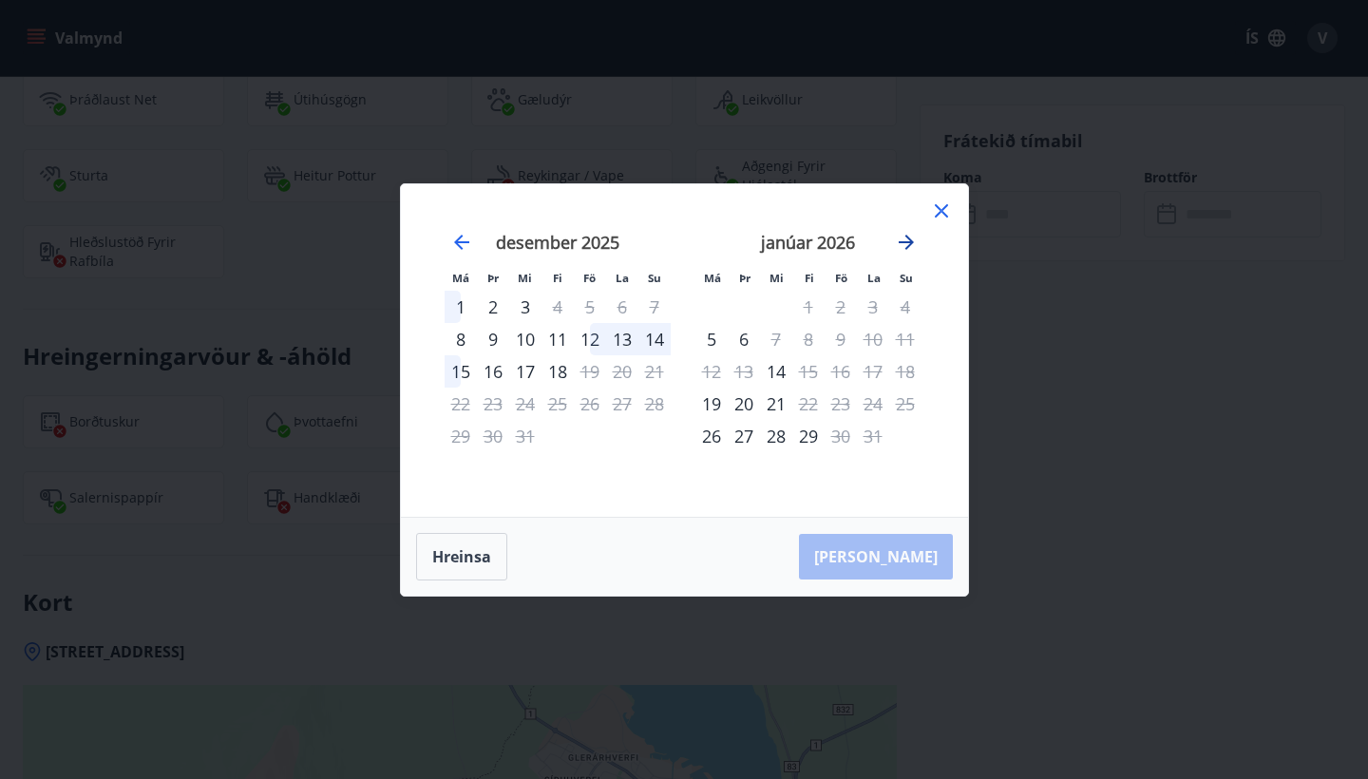
click at [912, 245] on icon "Move forward to switch to the next month." at bounding box center [906, 242] width 23 height 23
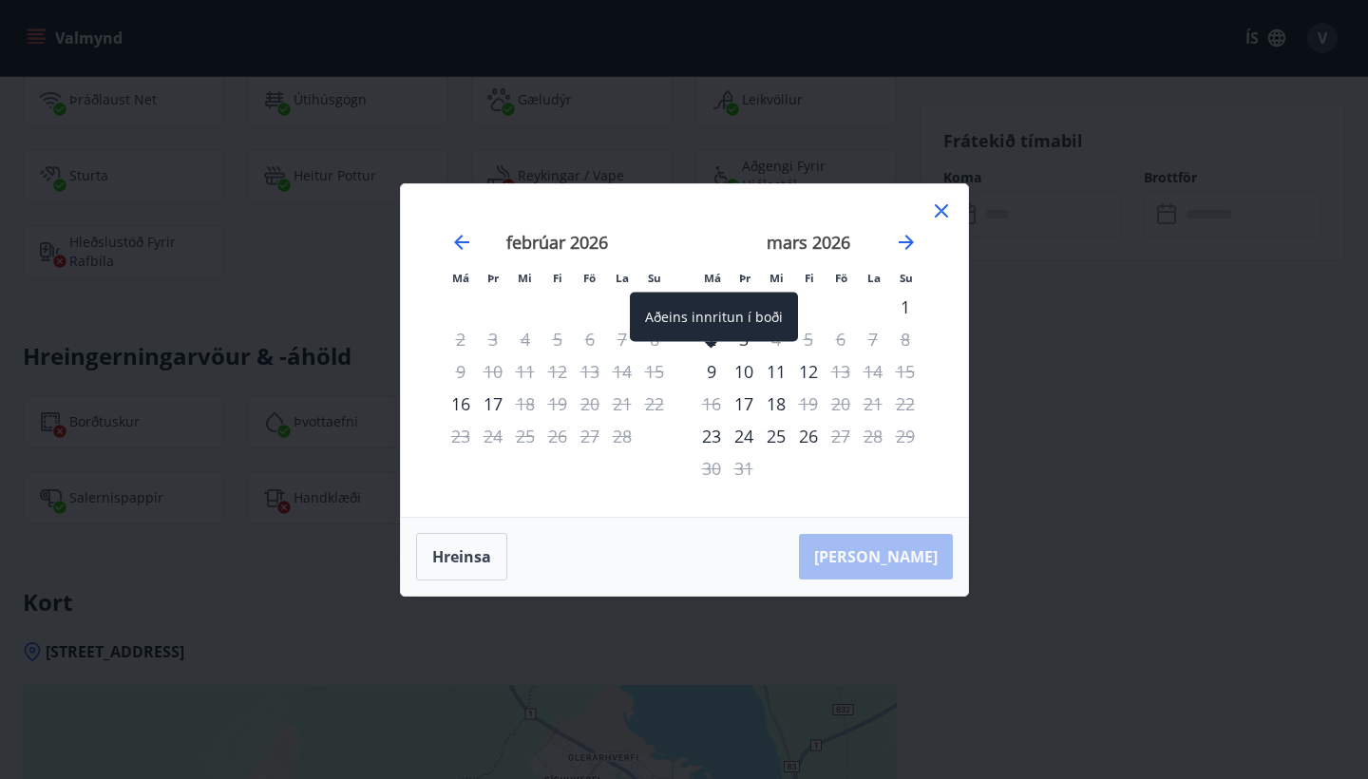
click at [713, 373] on div "9" at bounding box center [711, 371] width 32 height 32
click at [711, 376] on div "9" at bounding box center [711, 371] width 32 height 32
click at [708, 367] on div "9" at bounding box center [711, 371] width 32 height 32
click at [716, 370] on div "9" at bounding box center [711, 371] width 32 height 32
click at [711, 369] on div "9" at bounding box center [711, 371] width 32 height 32
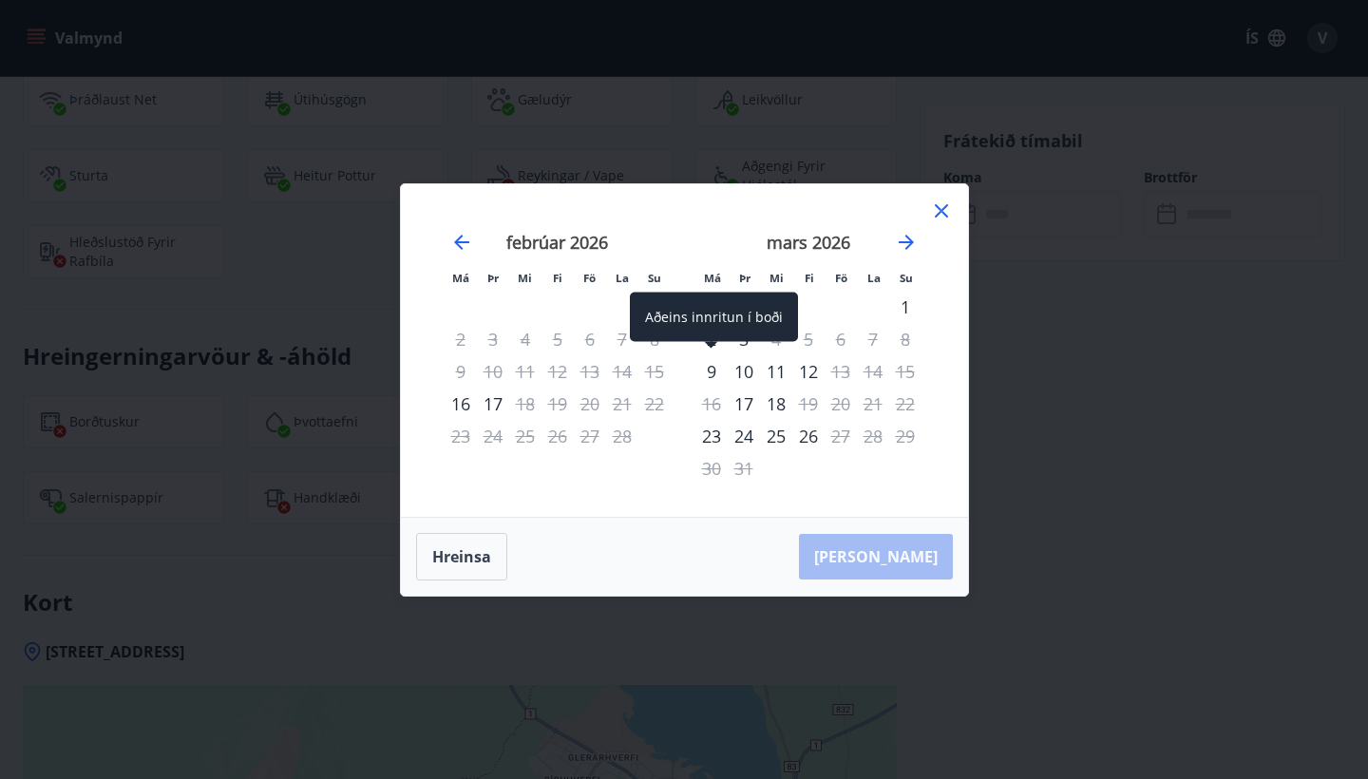
click at [711, 369] on div "9" at bounding box center [711, 371] width 32 height 32
click at [712, 338] on div "2" at bounding box center [711, 339] width 32 height 32
click at [711, 364] on div "9" at bounding box center [711, 371] width 32 height 32
click at [469, 551] on button "Hreinsa" at bounding box center [461, 556] width 91 height 47
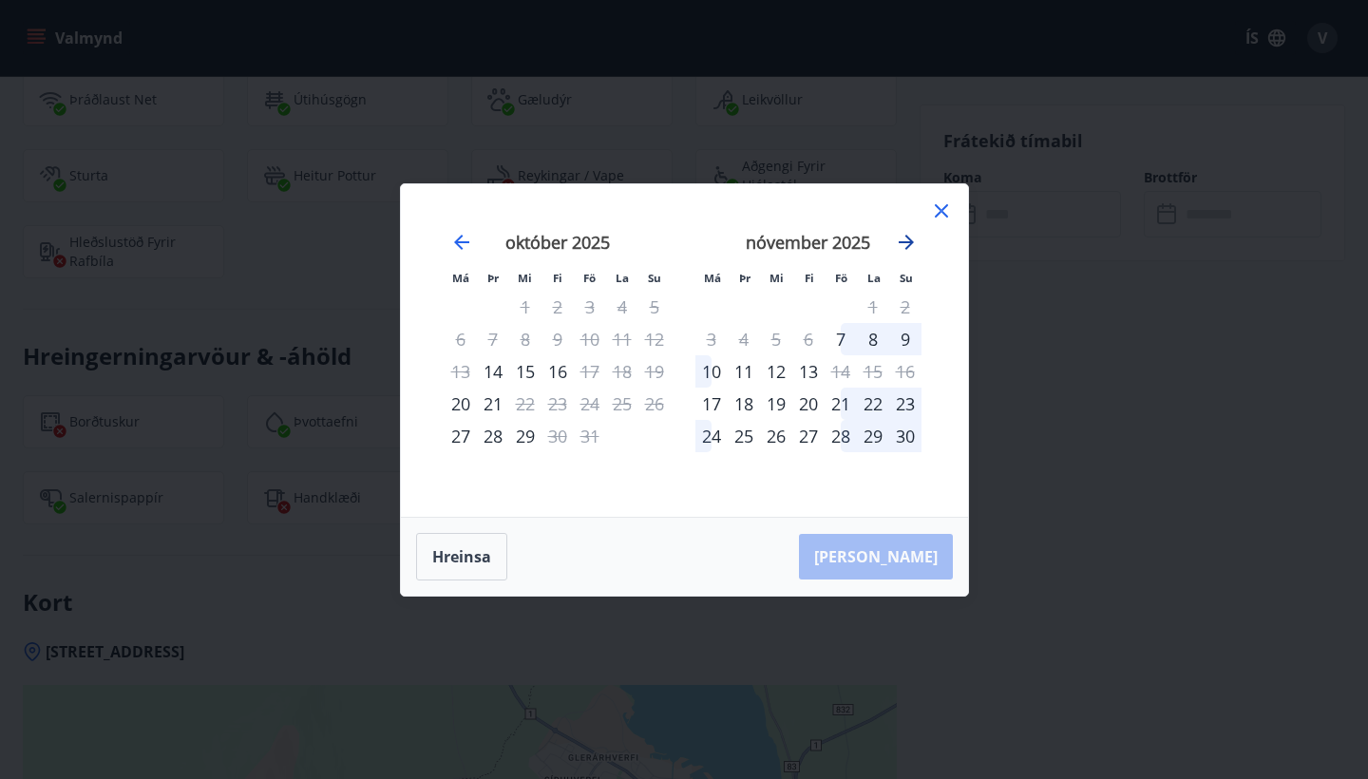
click at [901, 242] on icon "Move forward to switch to the next month." at bounding box center [906, 242] width 15 height 15
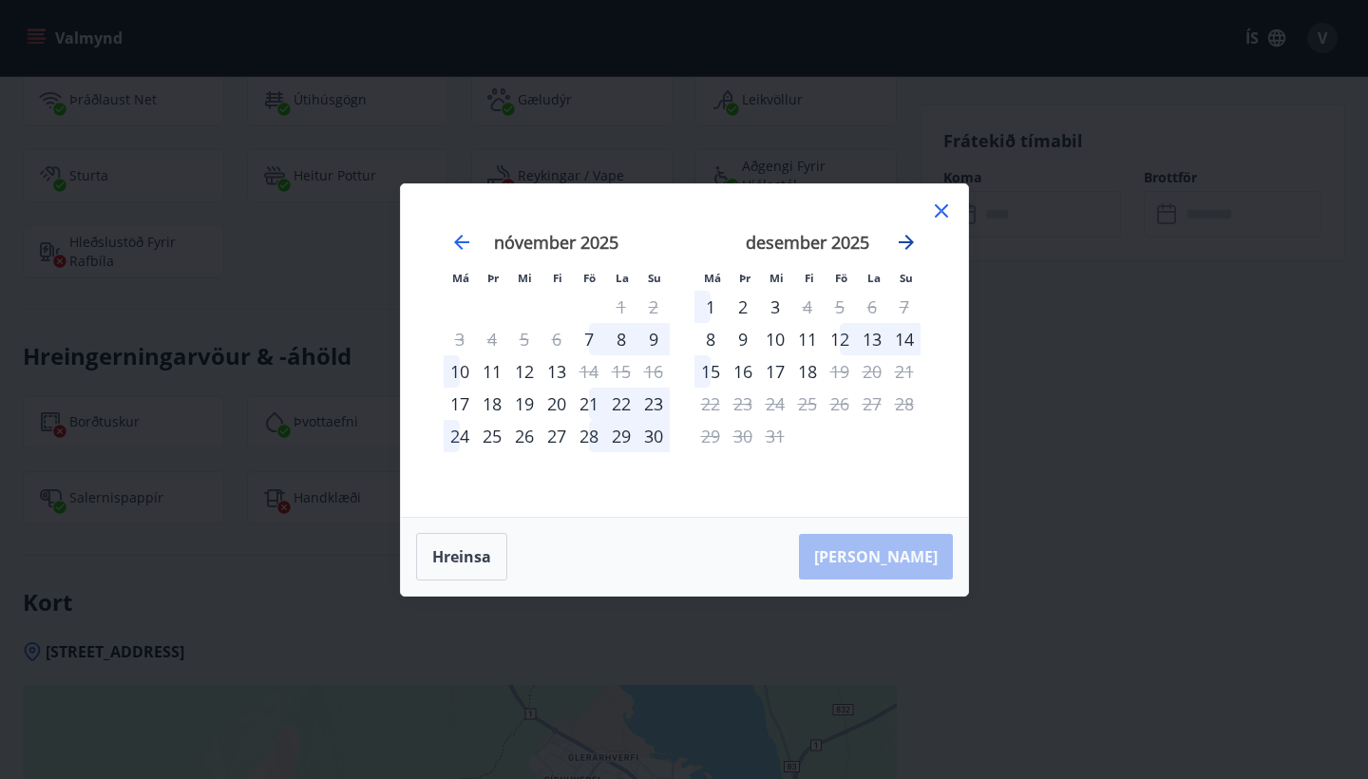
click at [901, 242] on icon "Move forward to switch to the next month." at bounding box center [906, 242] width 15 height 15
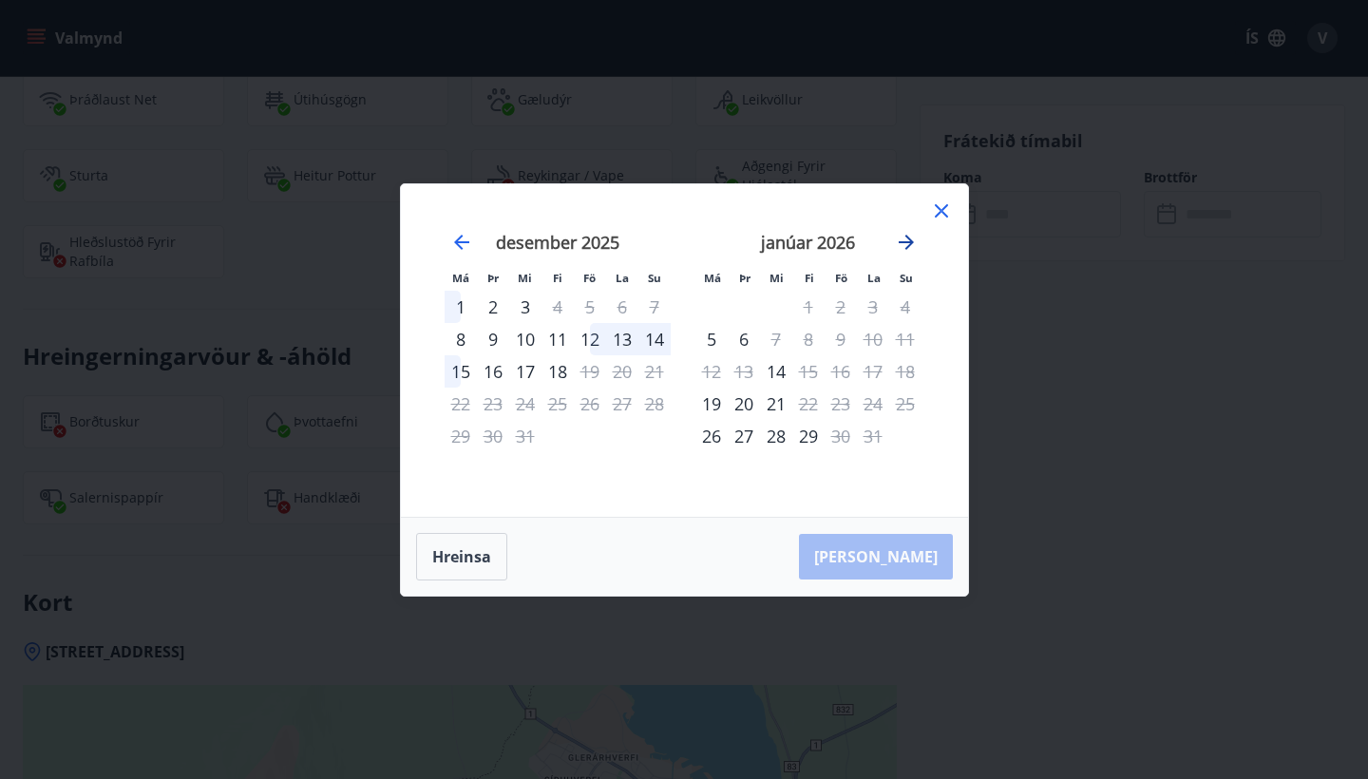
click at [901, 242] on icon "Move forward to switch to the next month." at bounding box center [906, 242] width 15 height 15
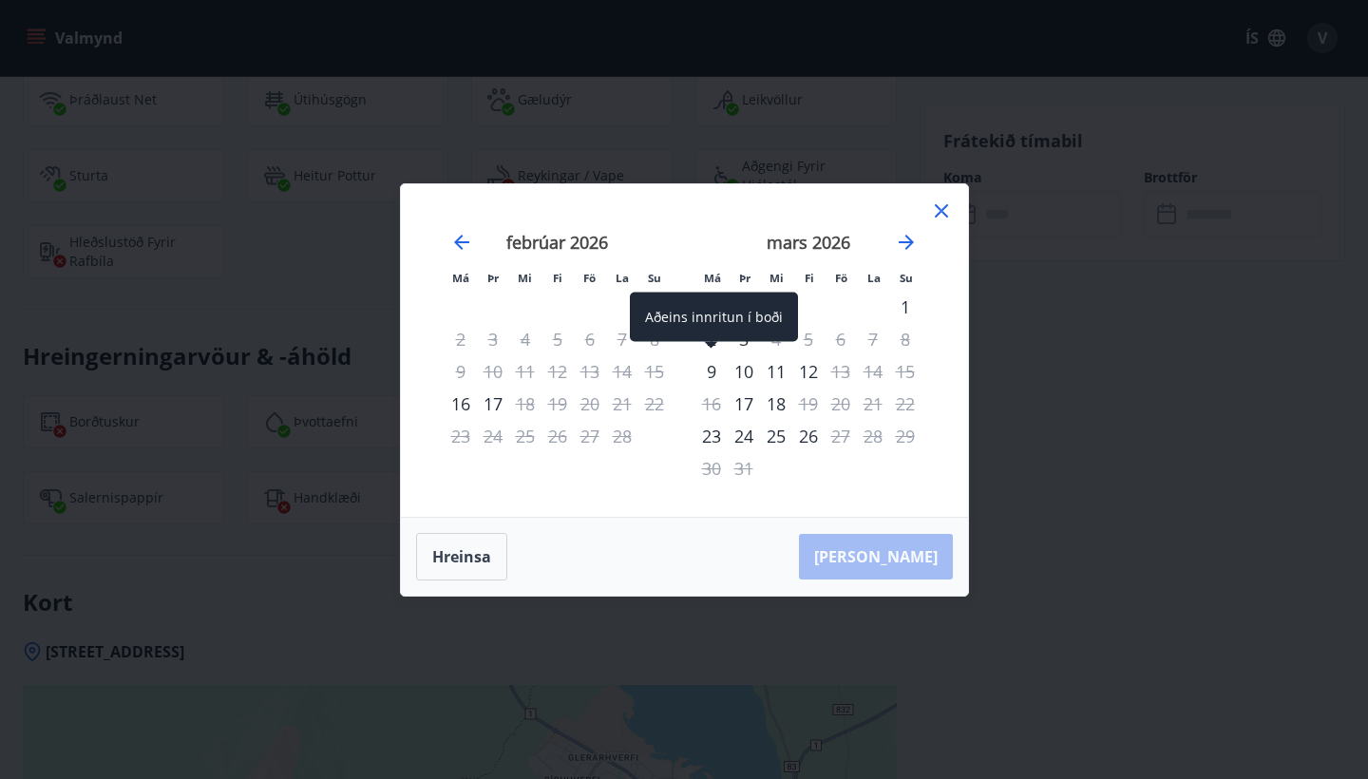
click at [712, 371] on div "9" at bounding box center [711, 371] width 32 height 32
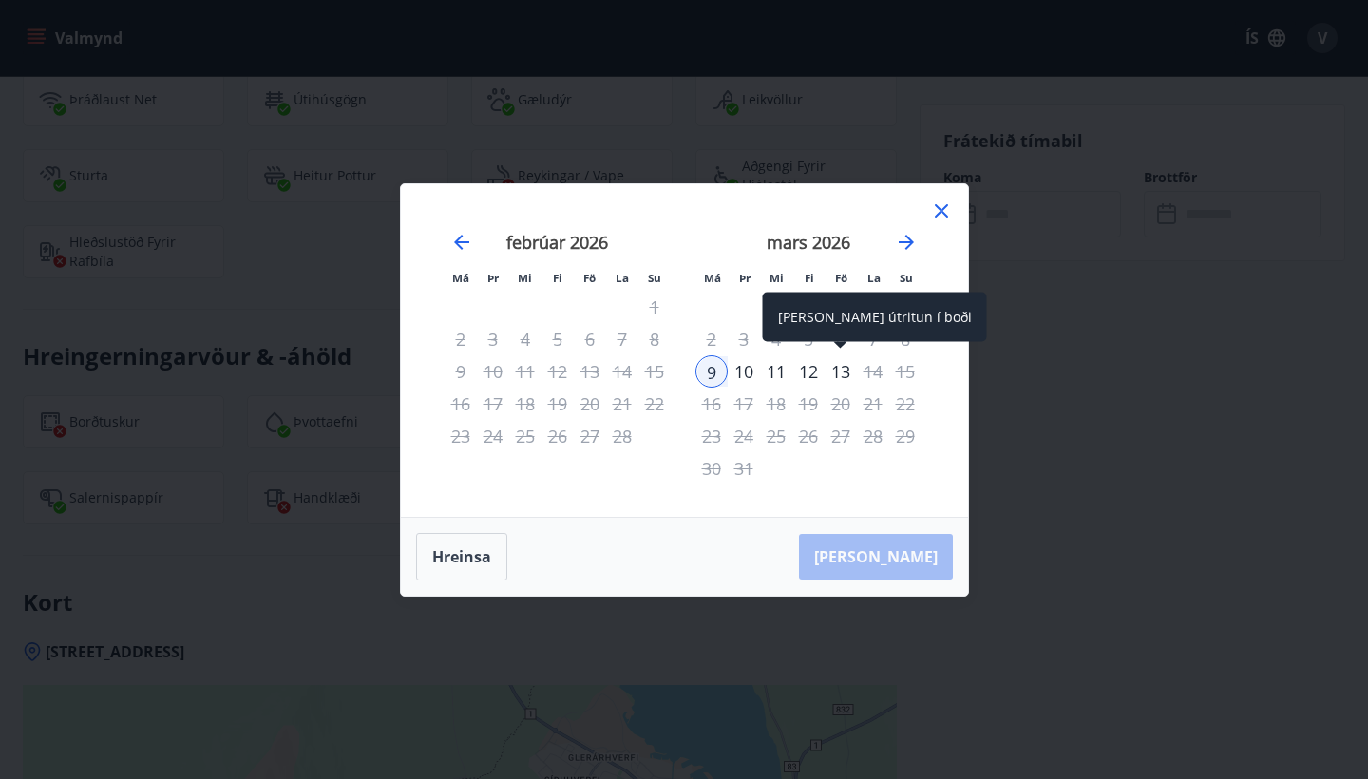
click at [843, 370] on div "13" at bounding box center [841, 371] width 32 height 32
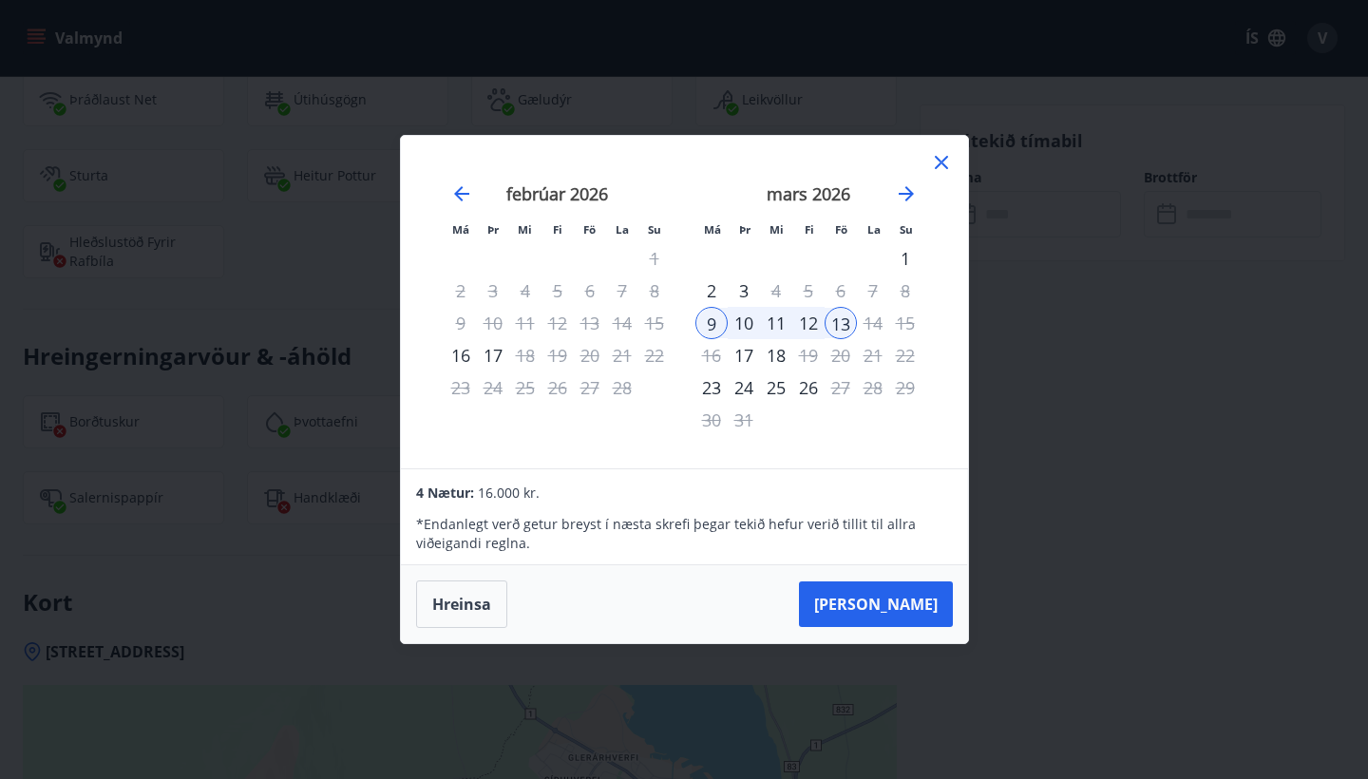
click at [909, 603] on button "[PERSON_NAME]" at bounding box center [876, 604] width 154 height 46
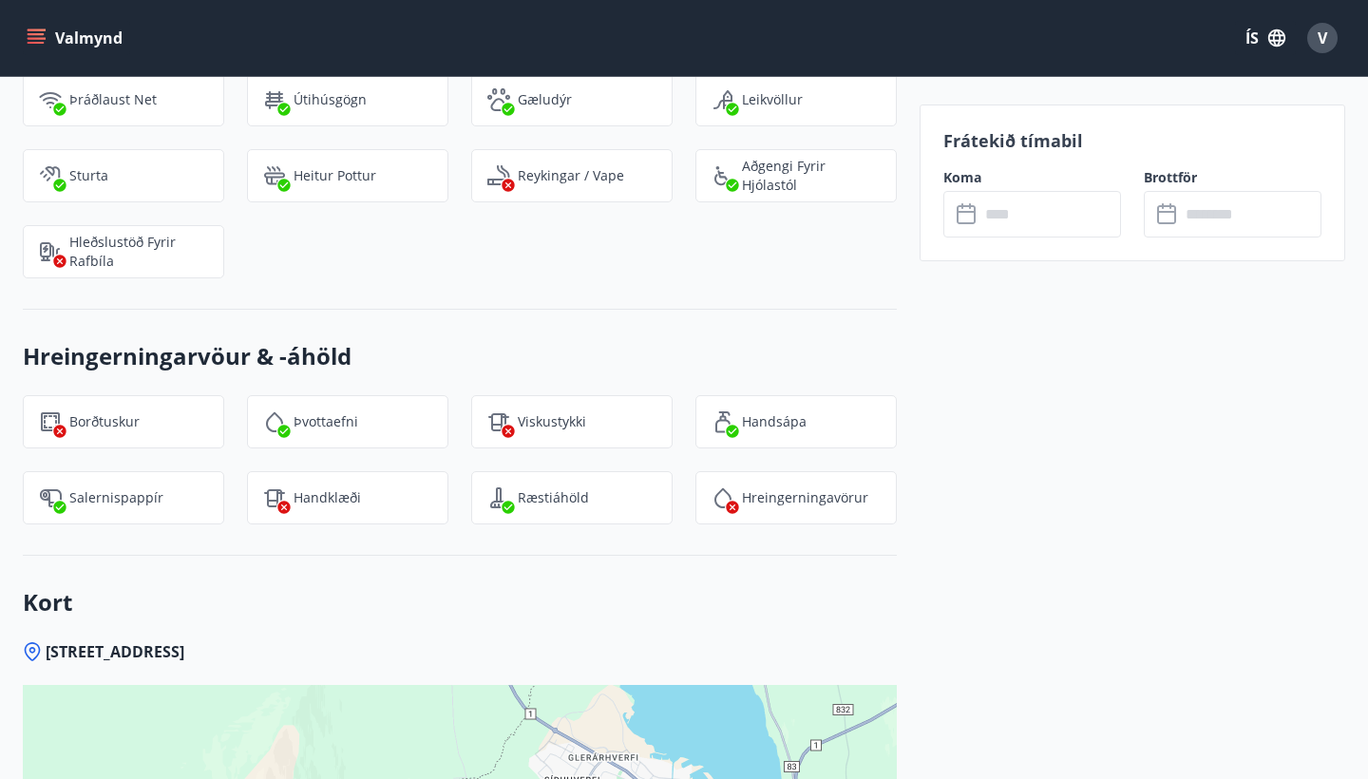
type input "******"
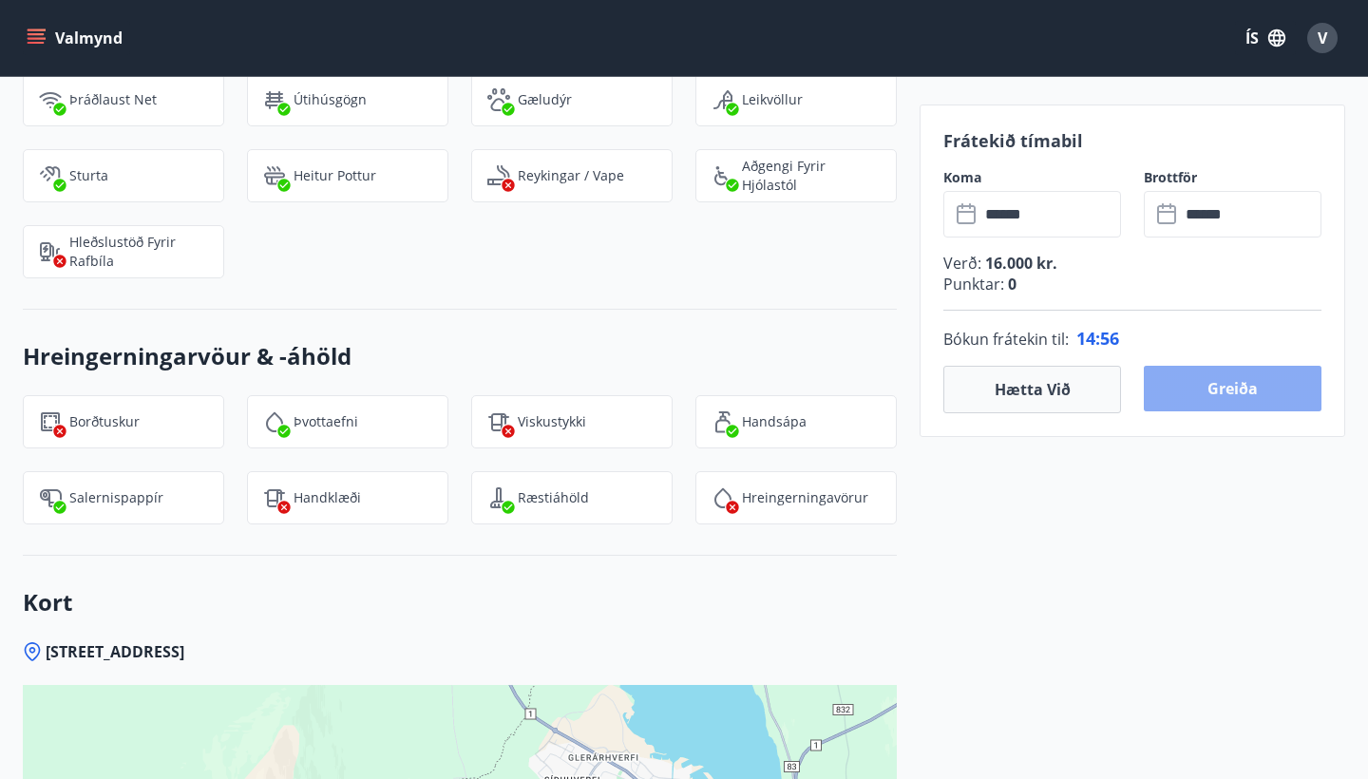
click at [1243, 380] on button "Greiða" at bounding box center [1233, 389] width 178 height 46
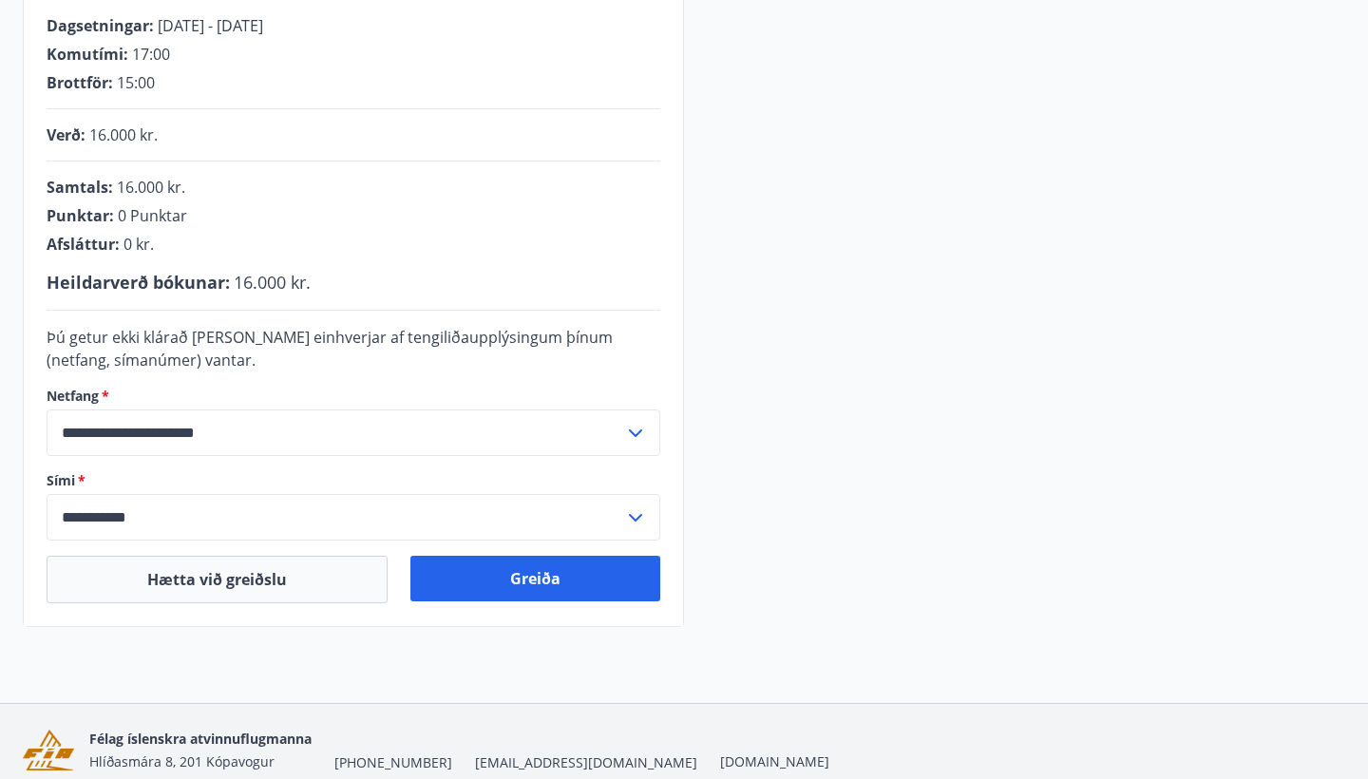
scroll to position [399, 0]
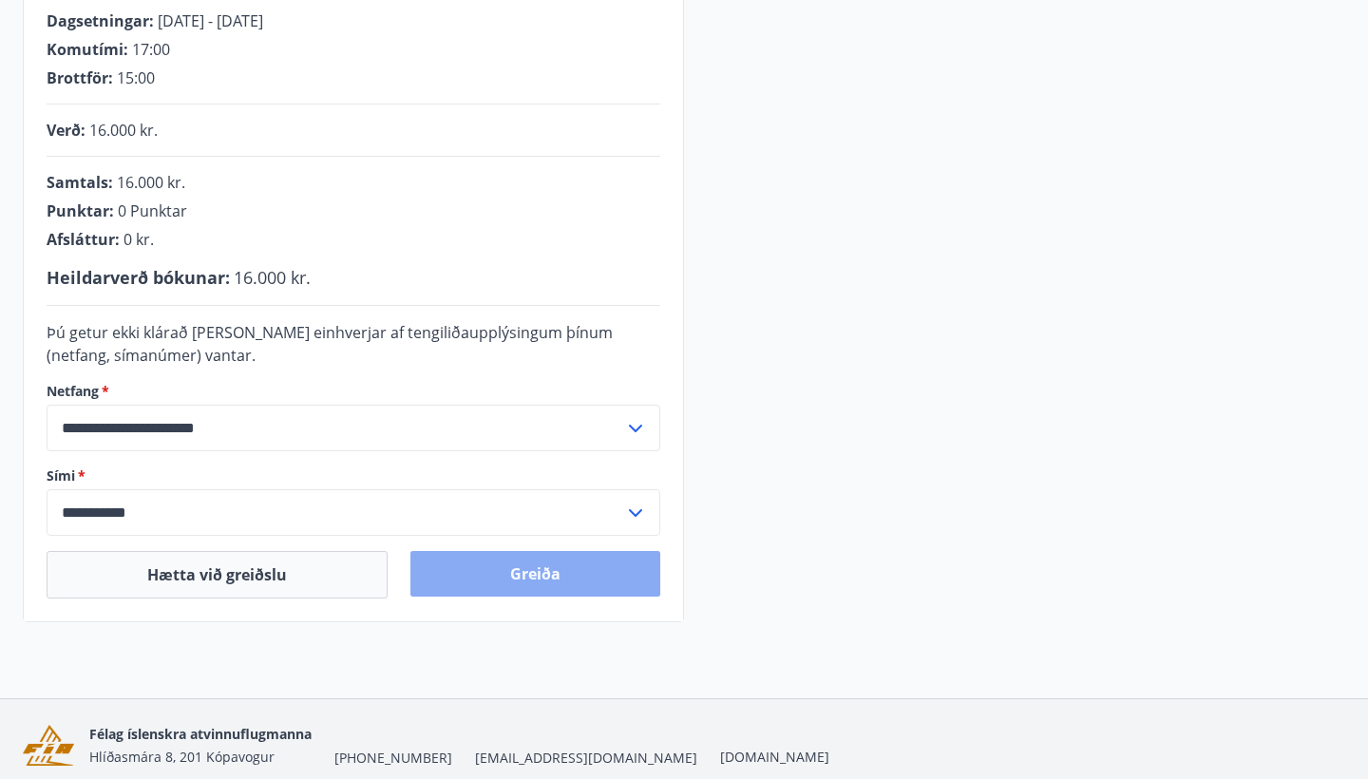
click at [565, 568] on button "Greiða" at bounding box center [535, 574] width 250 height 46
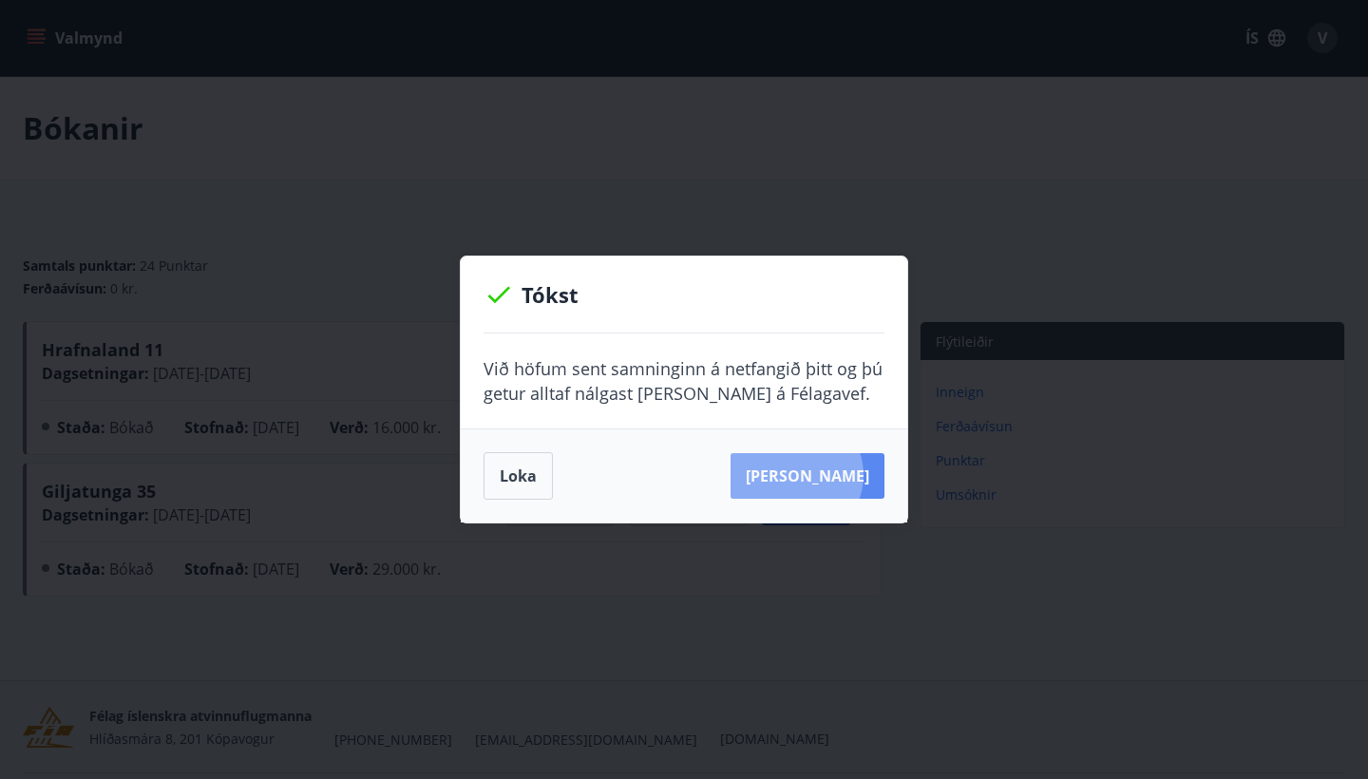
click at [825, 475] on button "[PERSON_NAME]" at bounding box center [807, 476] width 154 height 46
click at [814, 475] on button "[PERSON_NAME]" at bounding box center [807, 476] width 154 height 46
click at [503, 486] on button "Loka" at bounding box center [518, 475] width 69 height 47
